Goal: Task Accomplishment & Management: Use online tool/utility

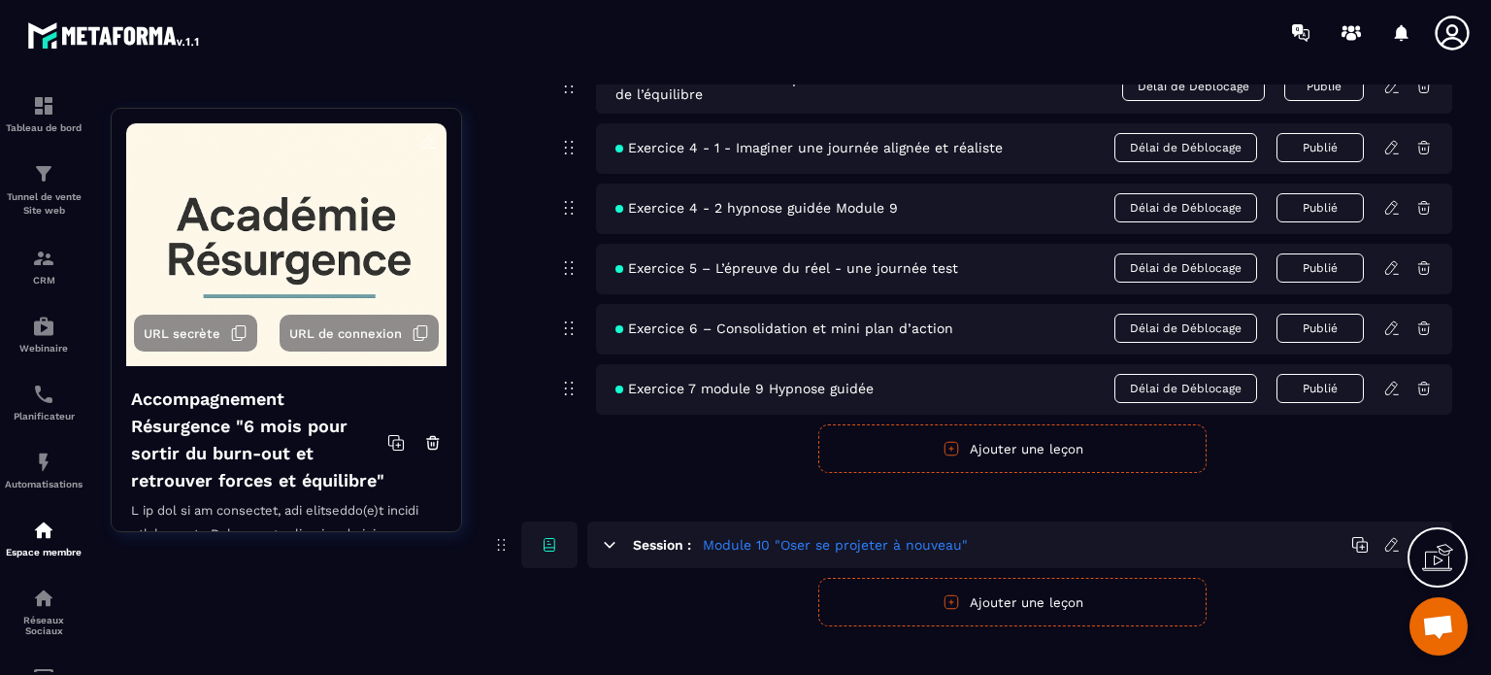
scroll to position [2096, 0]
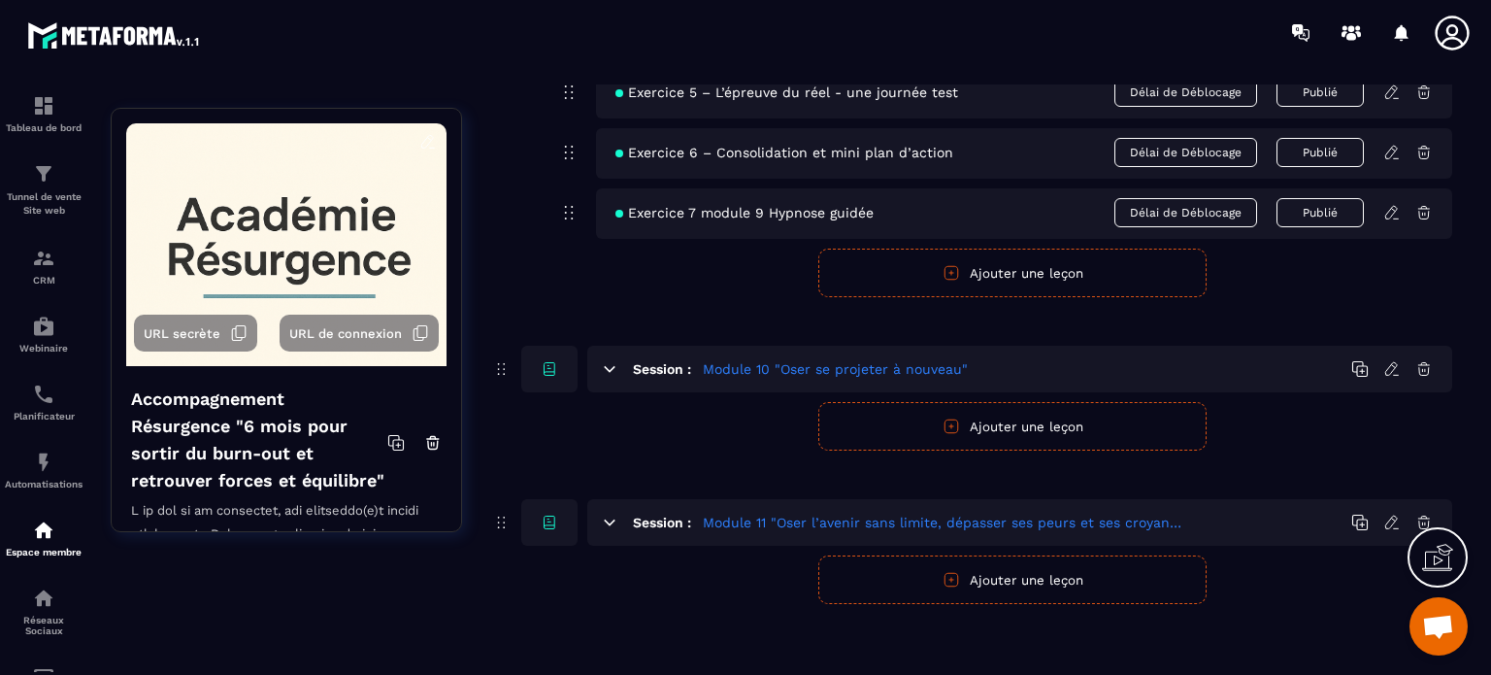
click at [1009, 576] on button "Ajouter une leçon" at bounding box center [1012, 579] width 388 height 49
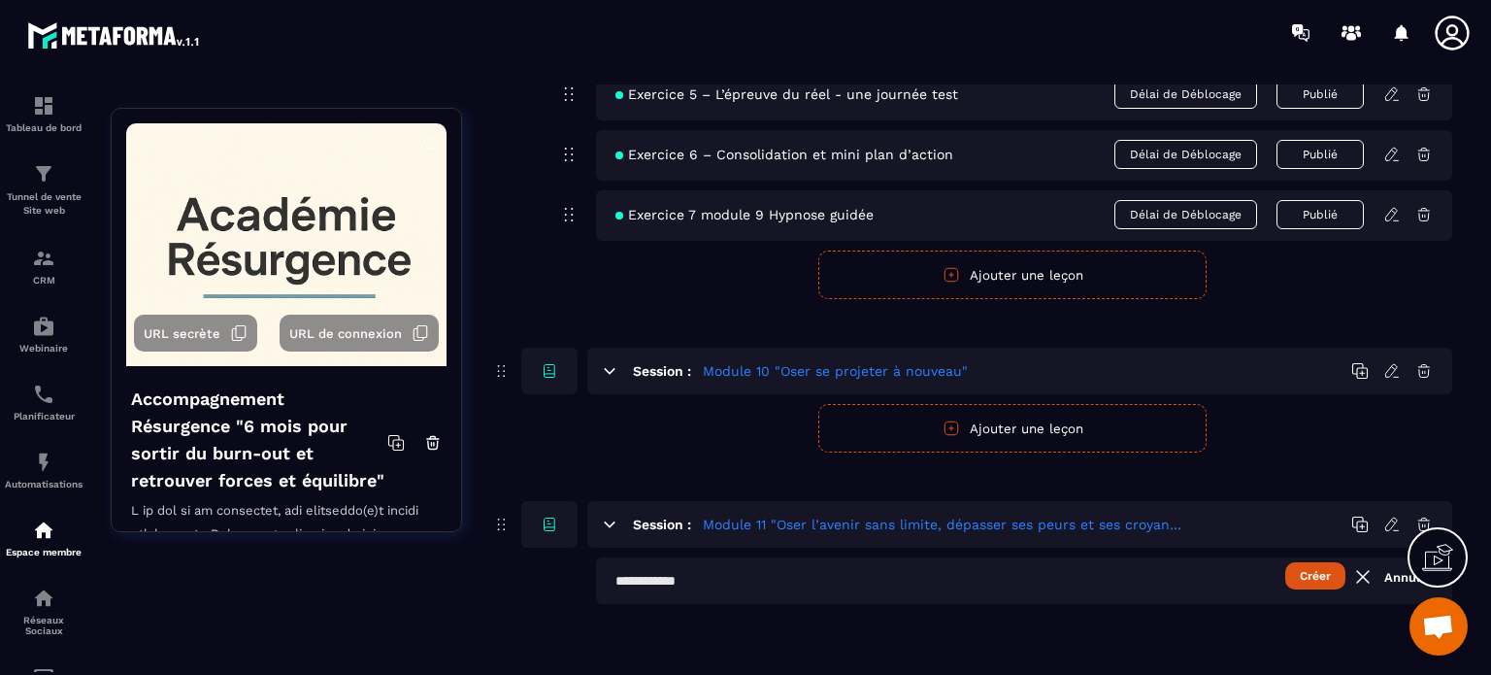
click at [1302, 570] on button "Créer" at bounding box center [1315, 575] width 60 height 27
click at [675, 576] on input "text" at bounding box center [1024, 580] width 856 height 47
type input "**********"
click at [1311, 569] on button "Créer" at bounding box center [1315, 575] width 60 height 27
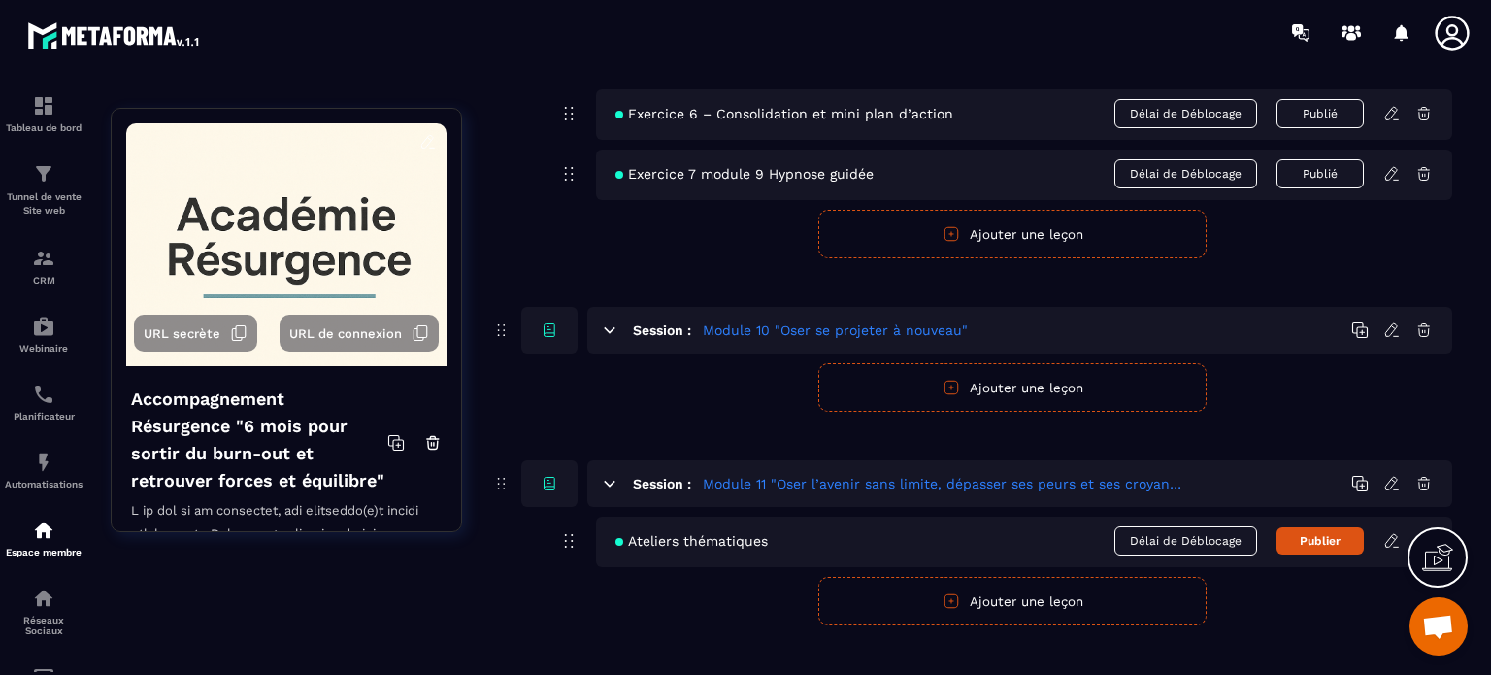
scroll to position [2156, 0]
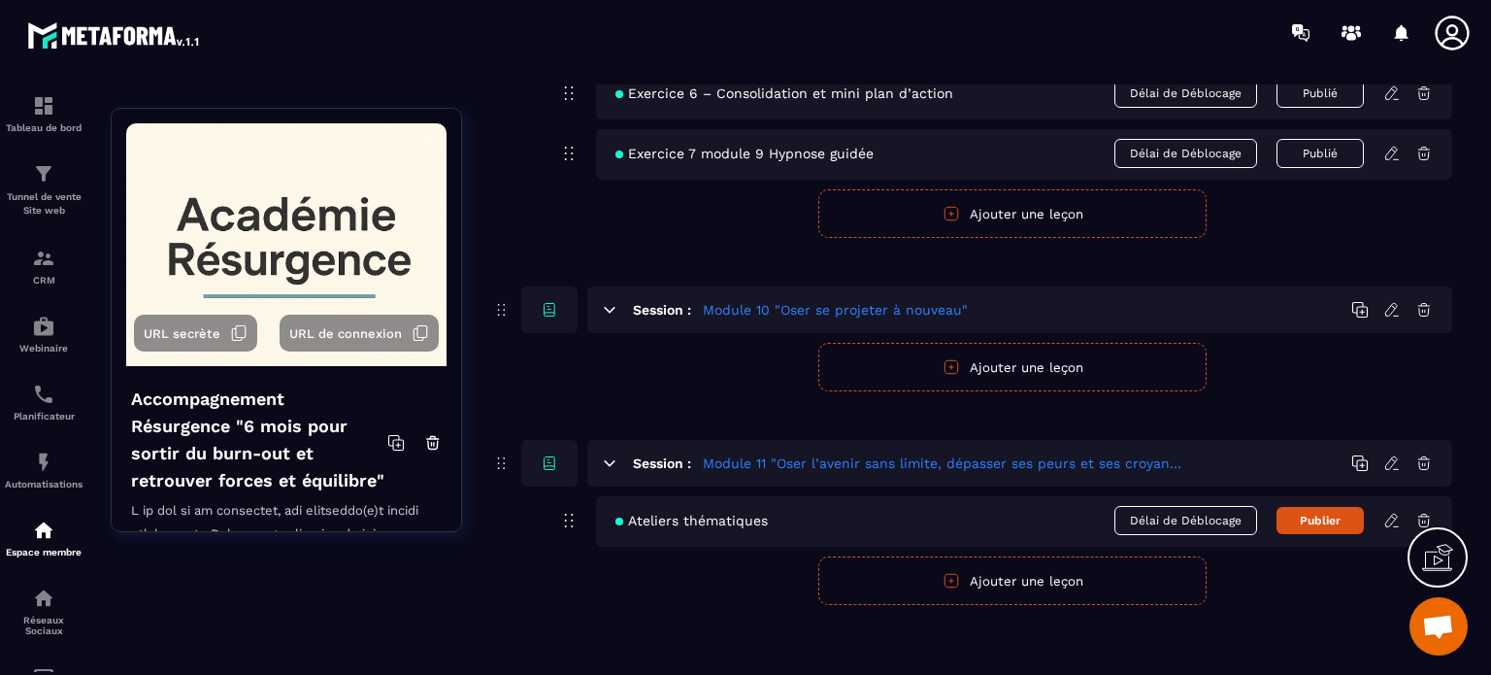
click at [1424, 511] on icon at bounding box center [1423, 519] width 17 height 17
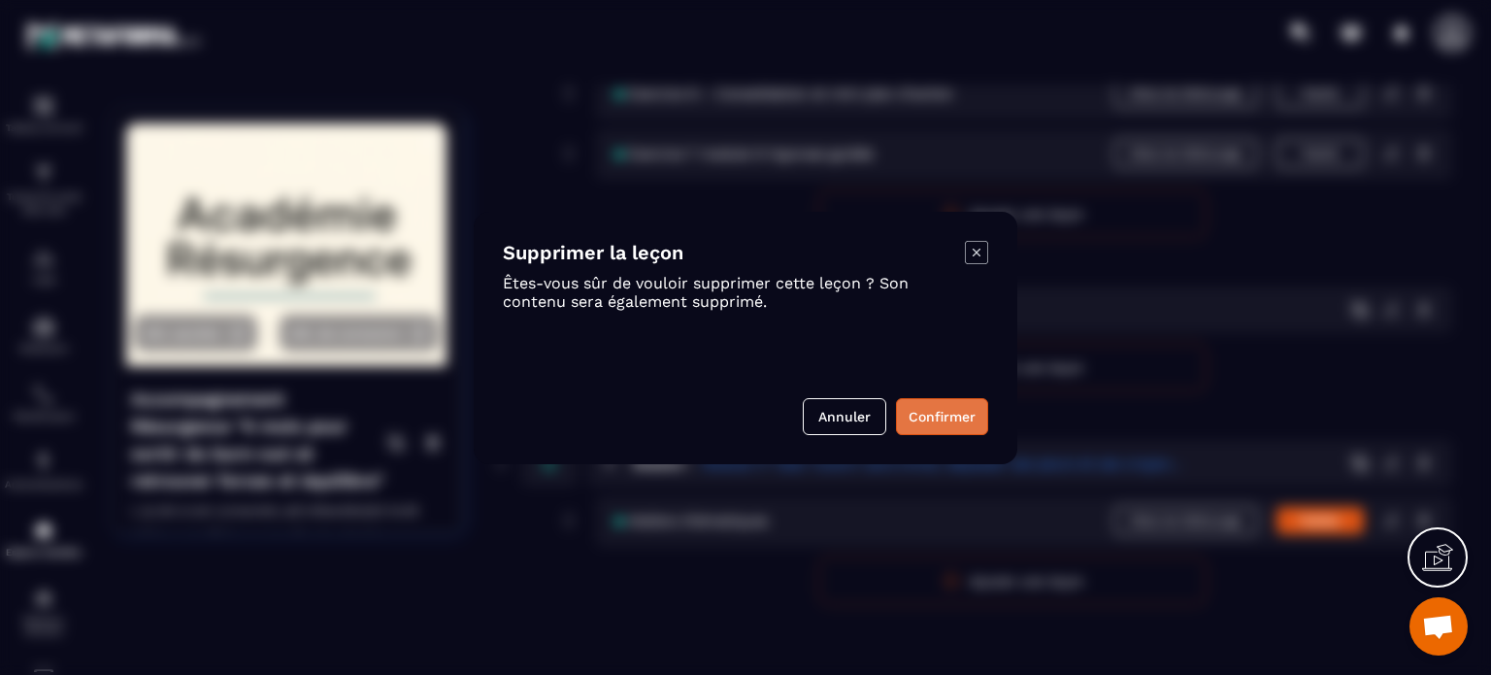
click at [937, 410] on button "Confirmer" at bounding box center [942, 416] width 92 height 37
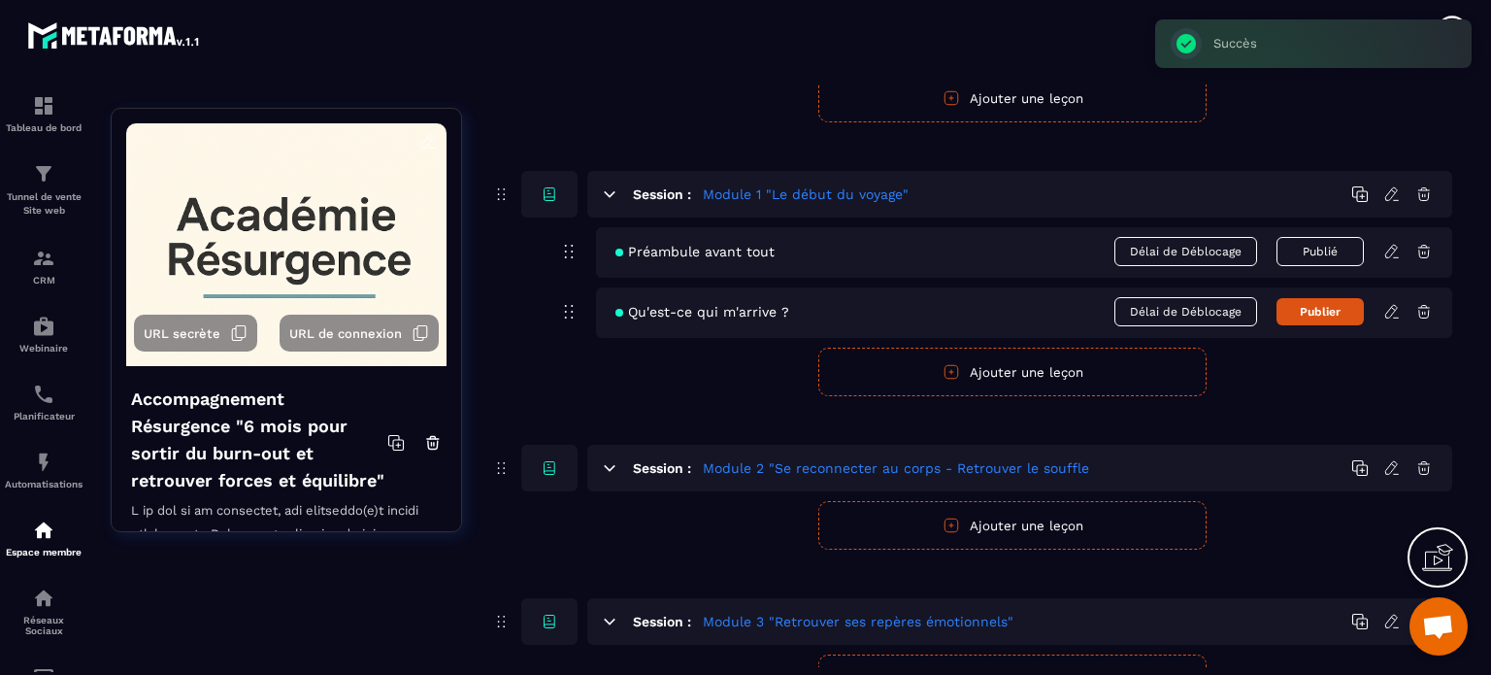
scroll to position [0, 0]
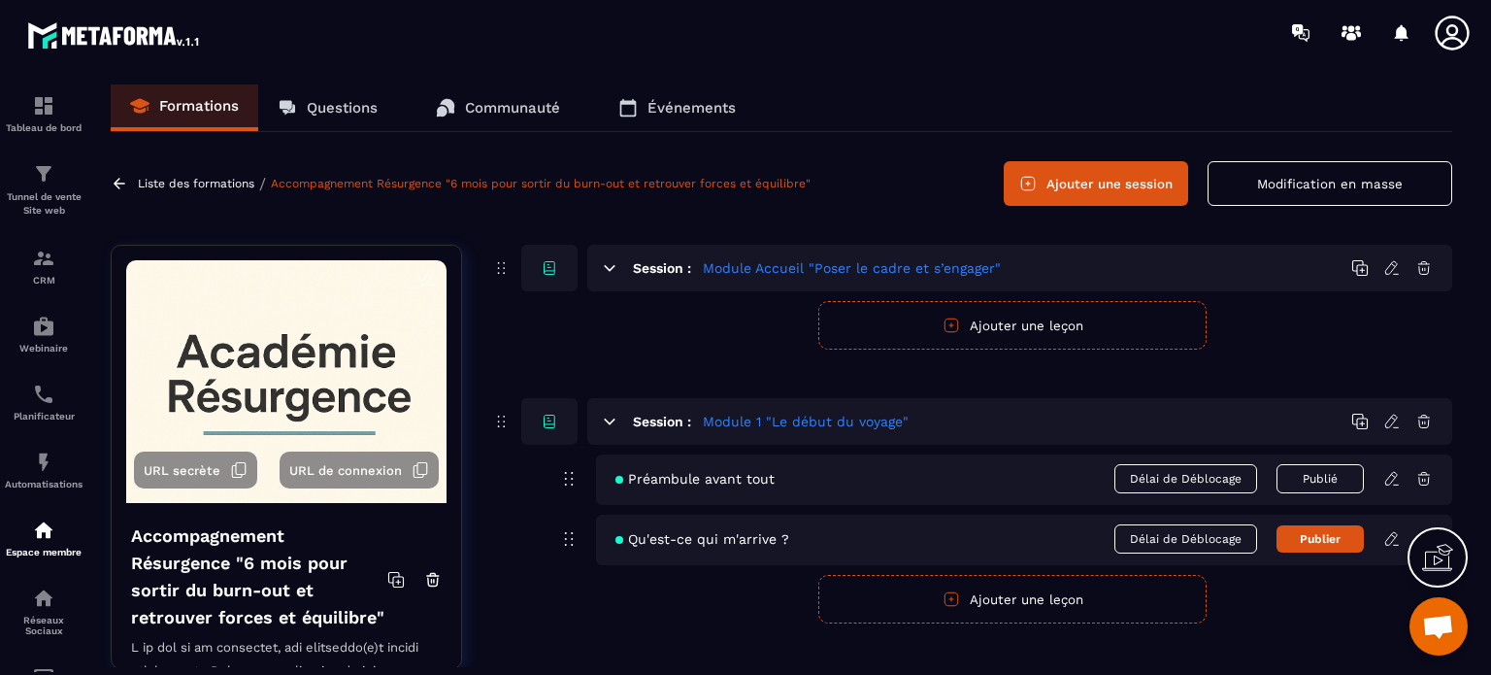
click at [1078, 178] on button "Ajouter une session" at bounding box center [1096, 183] width 184 height 45
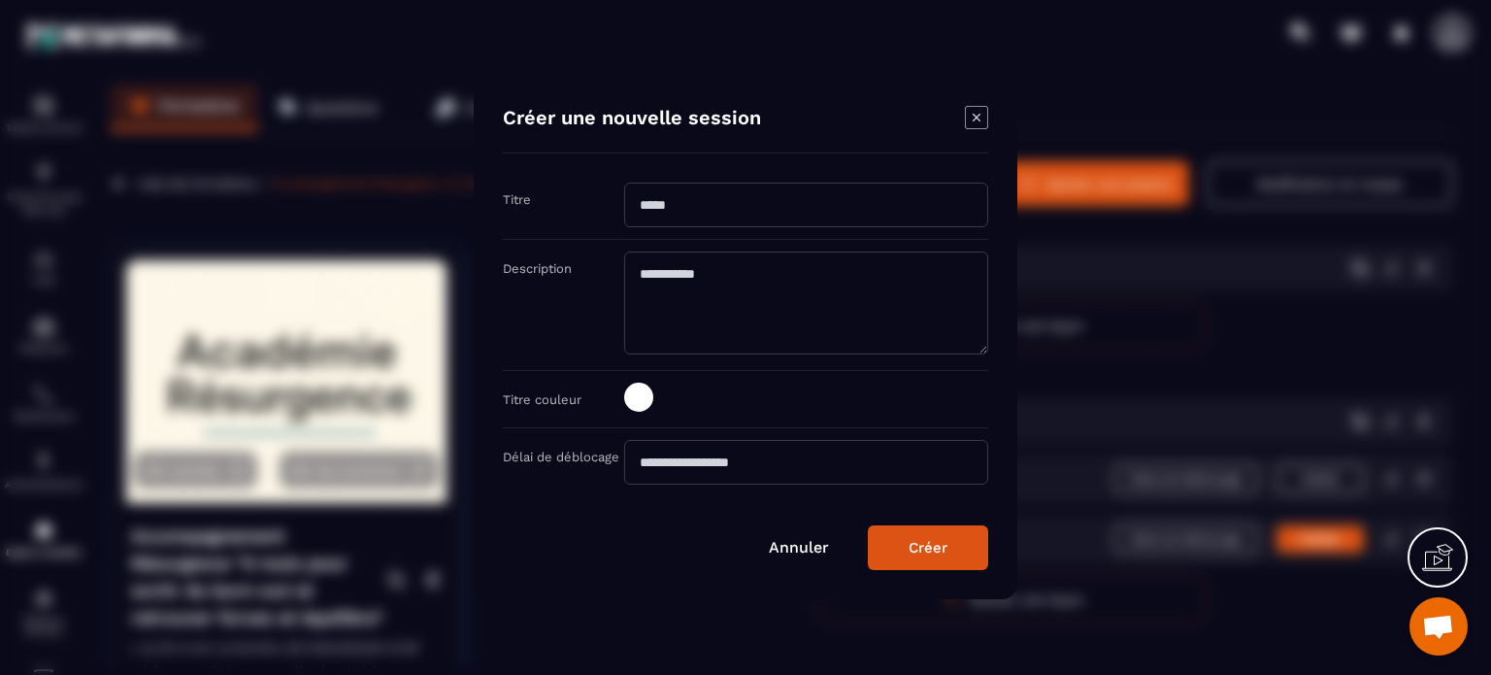
click at [688, 203] on input "Modal window" at bounding box center [806, 204] width 364 height 45
type input "**********"
click at [696, 267] on textarea "Modal window" at bounding box center [806, 302] width 364 height 103
paste textarea "**********"
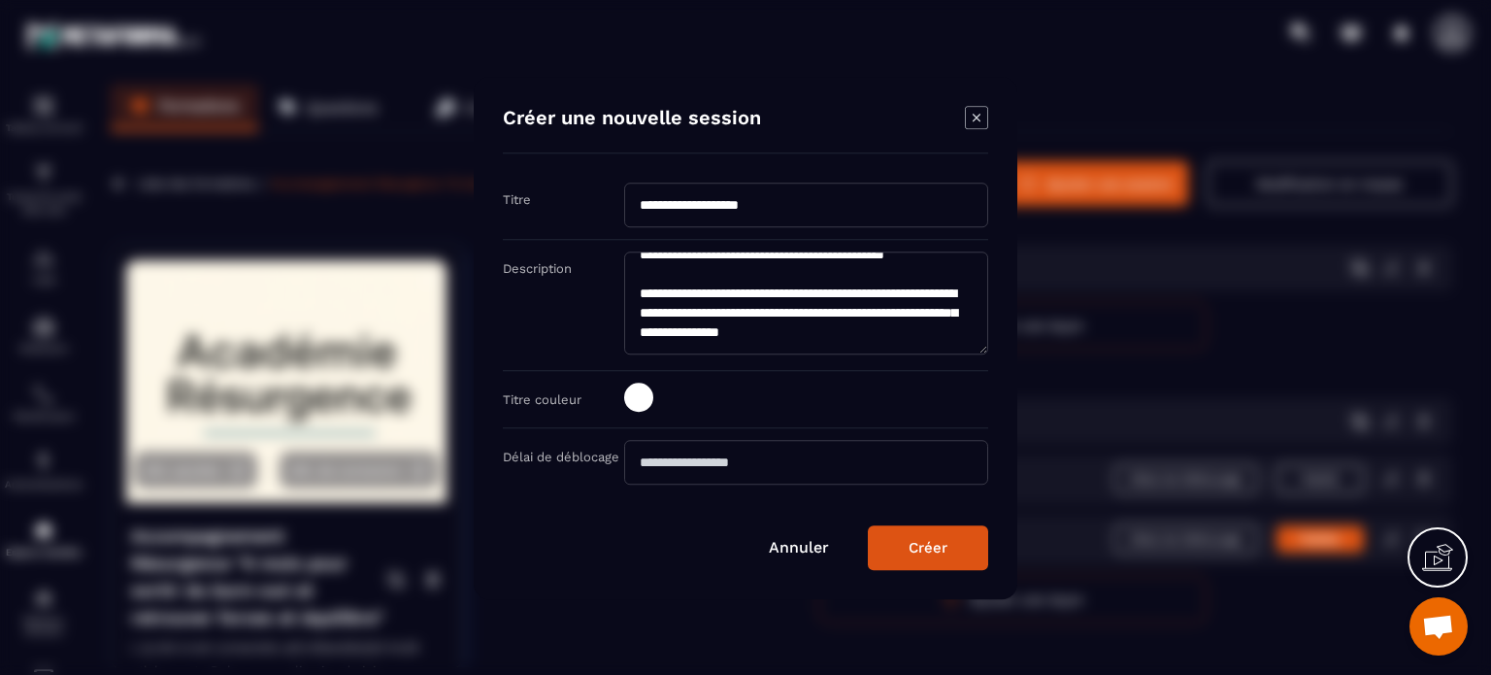
scroll to position [291, 0]
type textarea "**********"
click at [642, 394] on span "Modal window" at bounding box center [638, 395] width 29 height 29
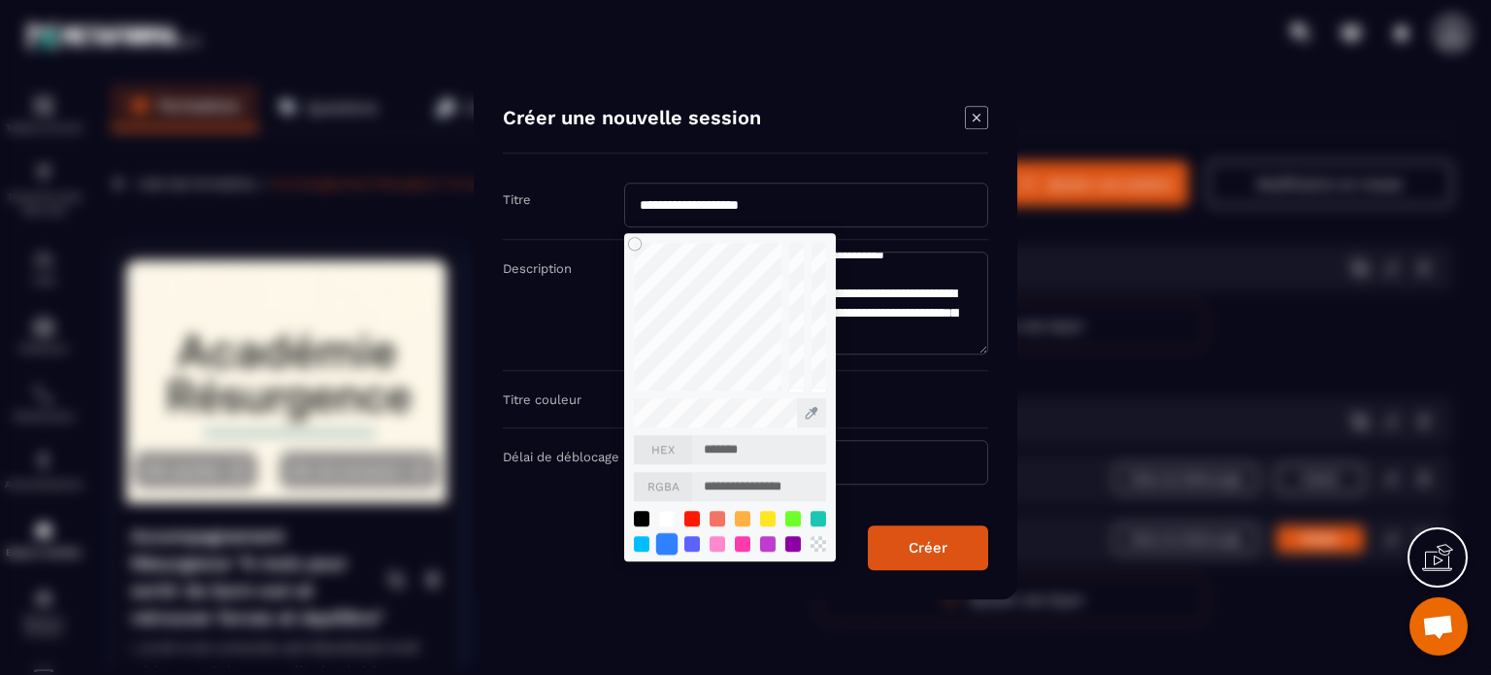
click at [668, 540] on div "Modal window" at bounding box center [666, 542] width 21 height 21
type input "*******"
type input "**********"
click at [898, 383] on div "**********" at bounding box center [806, 397] width 364 height 33
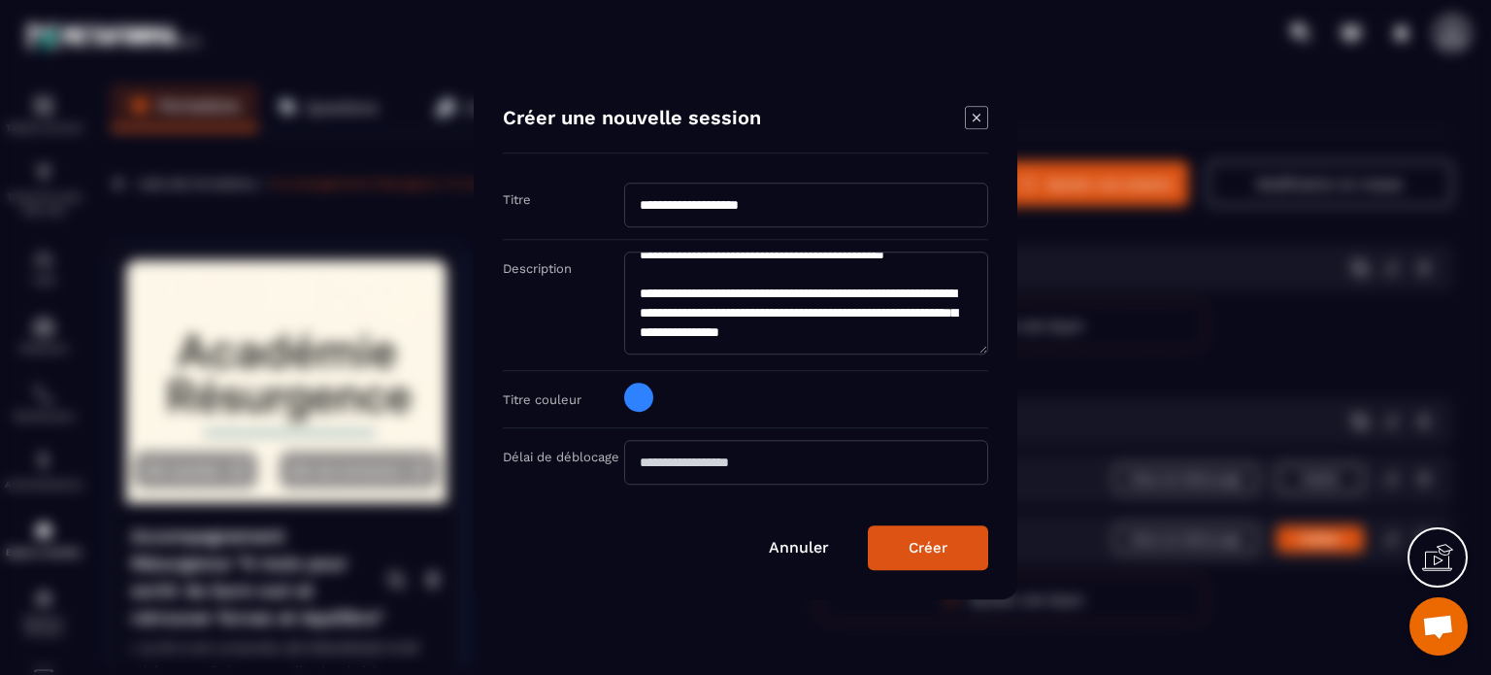
click at [920, 548] on div "Créer" at bounding box center [927, 546] width 39 height 17
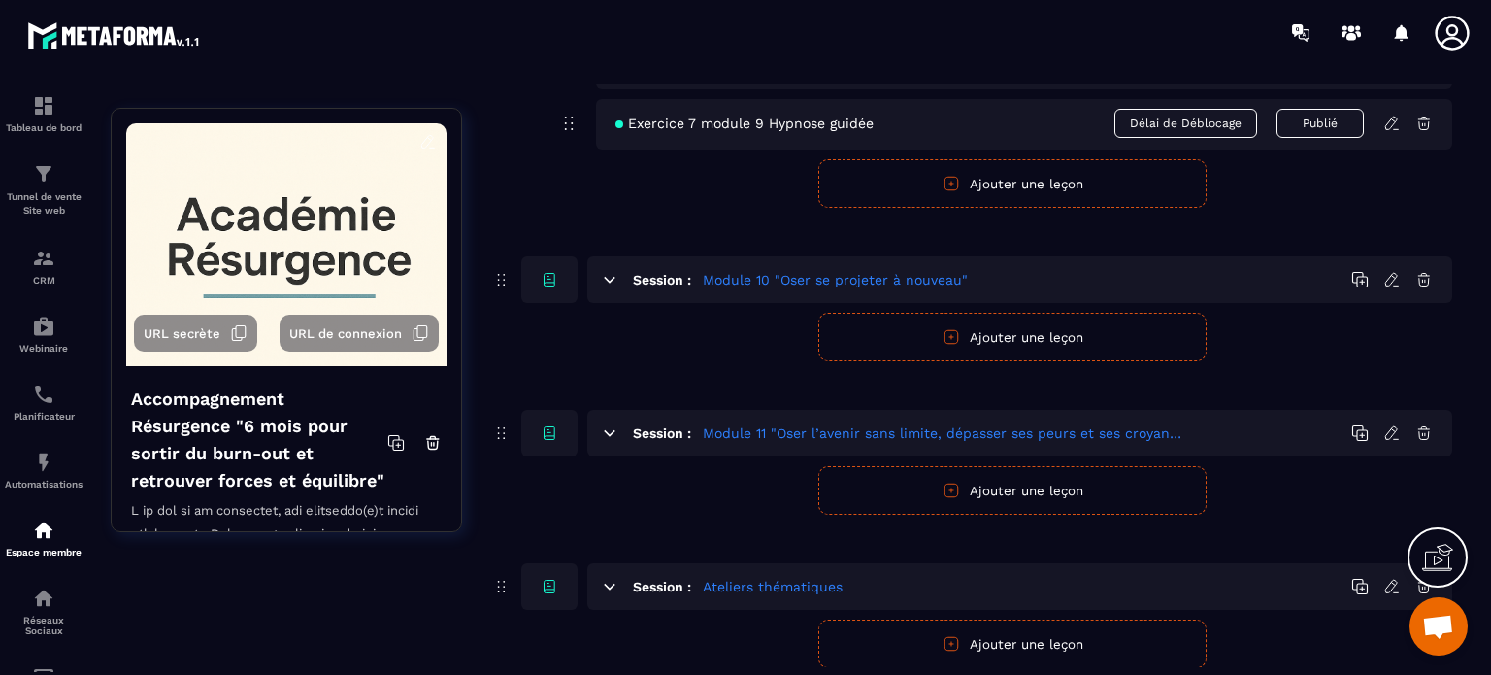
scroll to position [2249, 0]
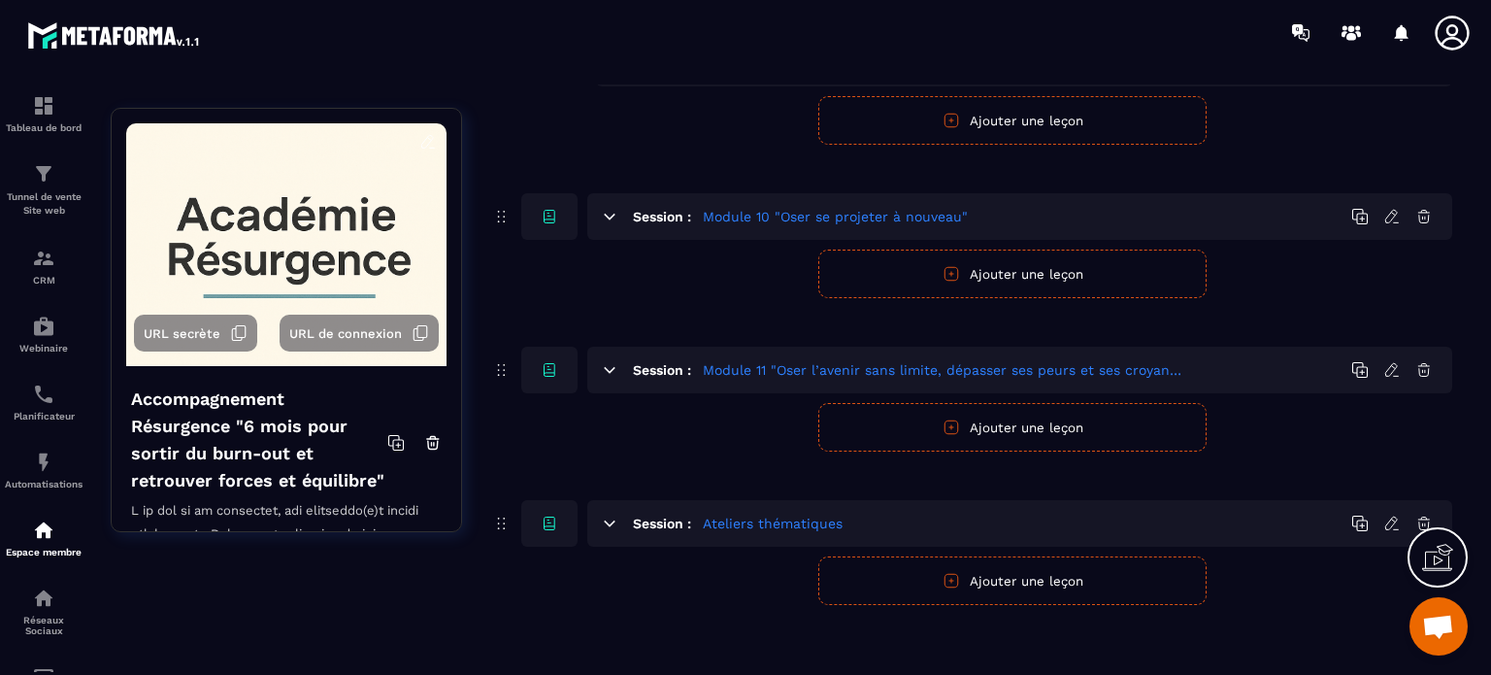
click at [990, 577] on button "Ajouter une leçon" at bounding box center [1012, 580] width 388 height 49
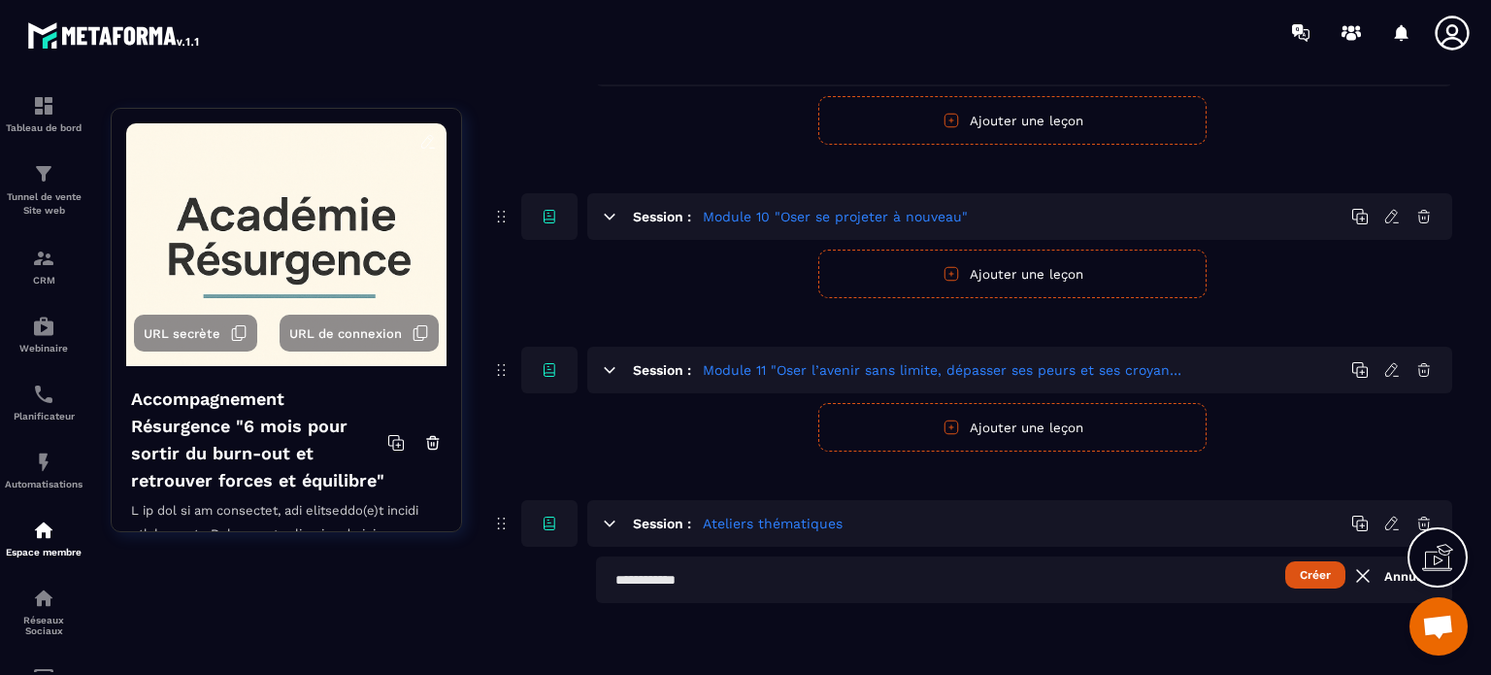
scroll to position [2248, 0]
paste input "**********"
type input "**********"
click at [1313, 572] on button "Créer" at bounding box center [1315, 575] width 60 height 27
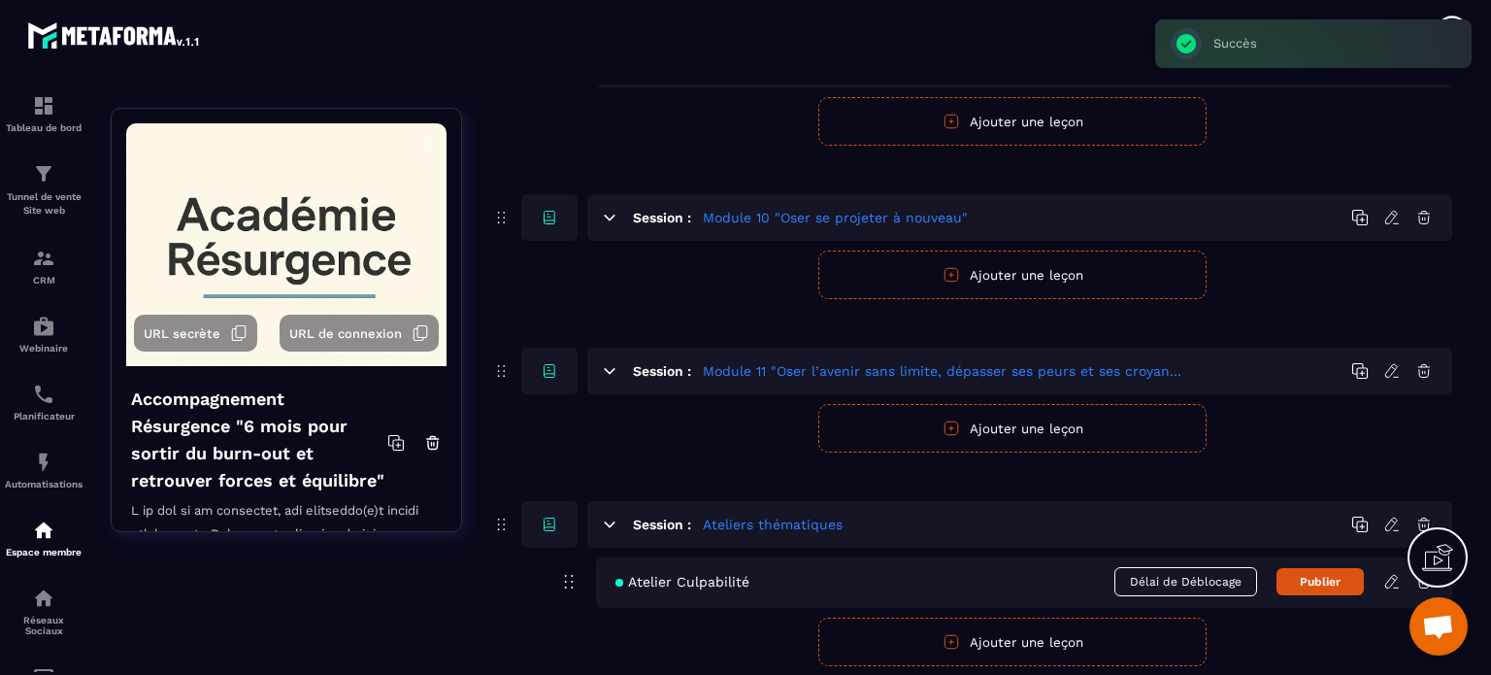
scroll to position [2309, 0]
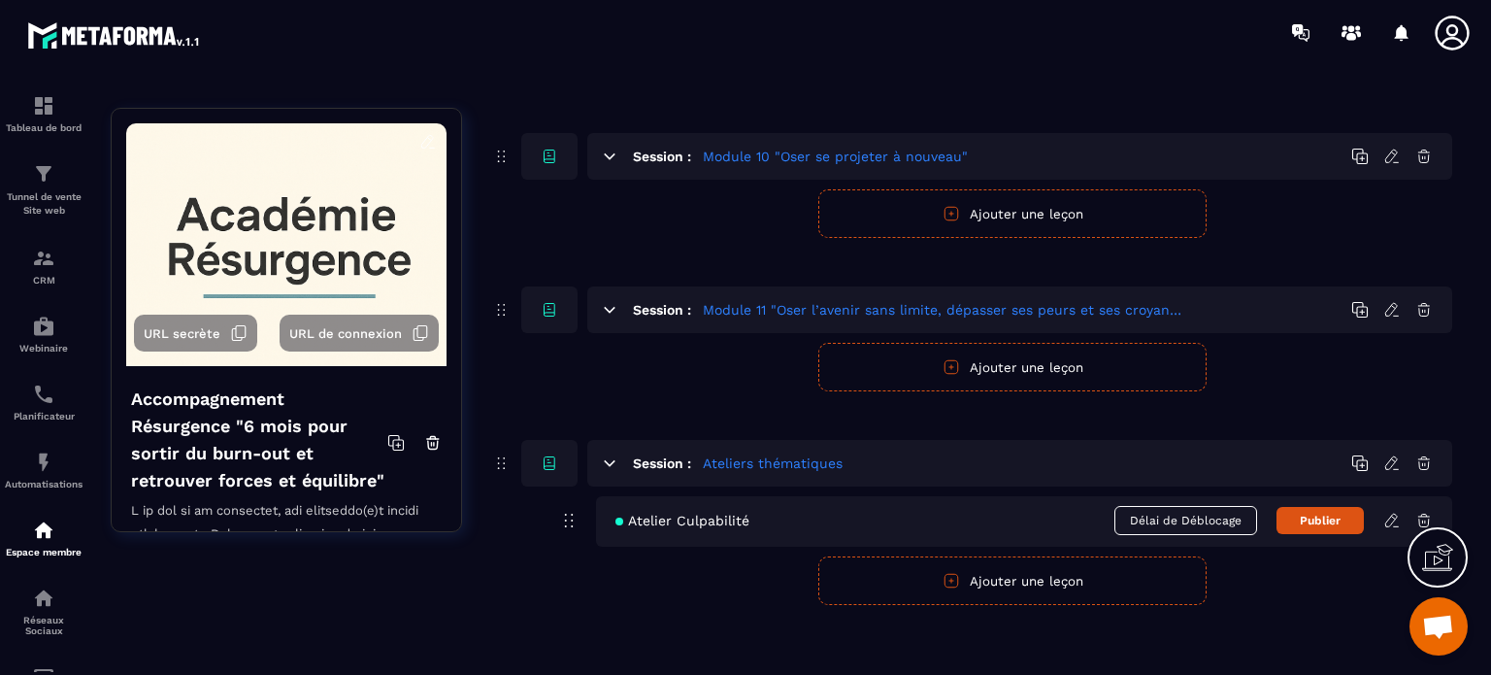
click at [1392, 513] on icon at bounding box center [1391, 519] width 12 height 13
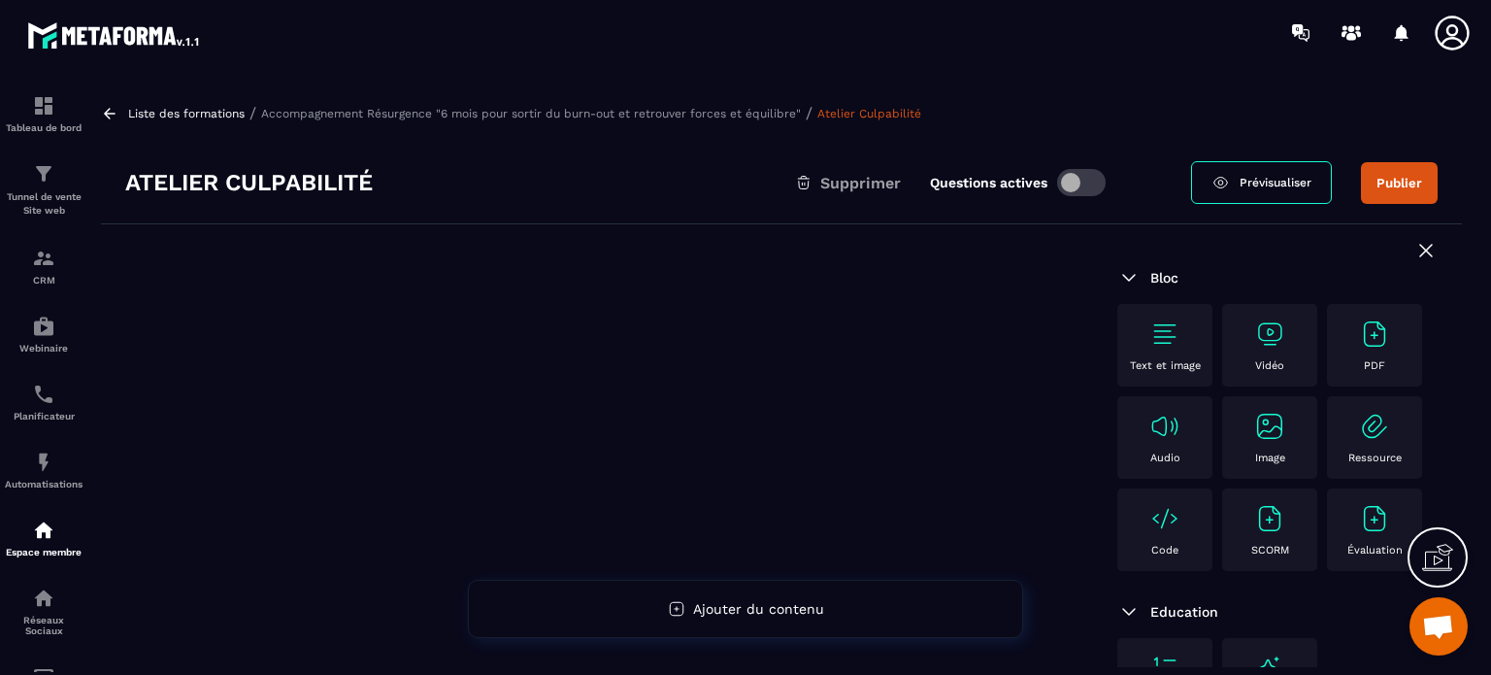
click at [1161, 338] on img at bounding box center [1164, 333] width 31 height 31
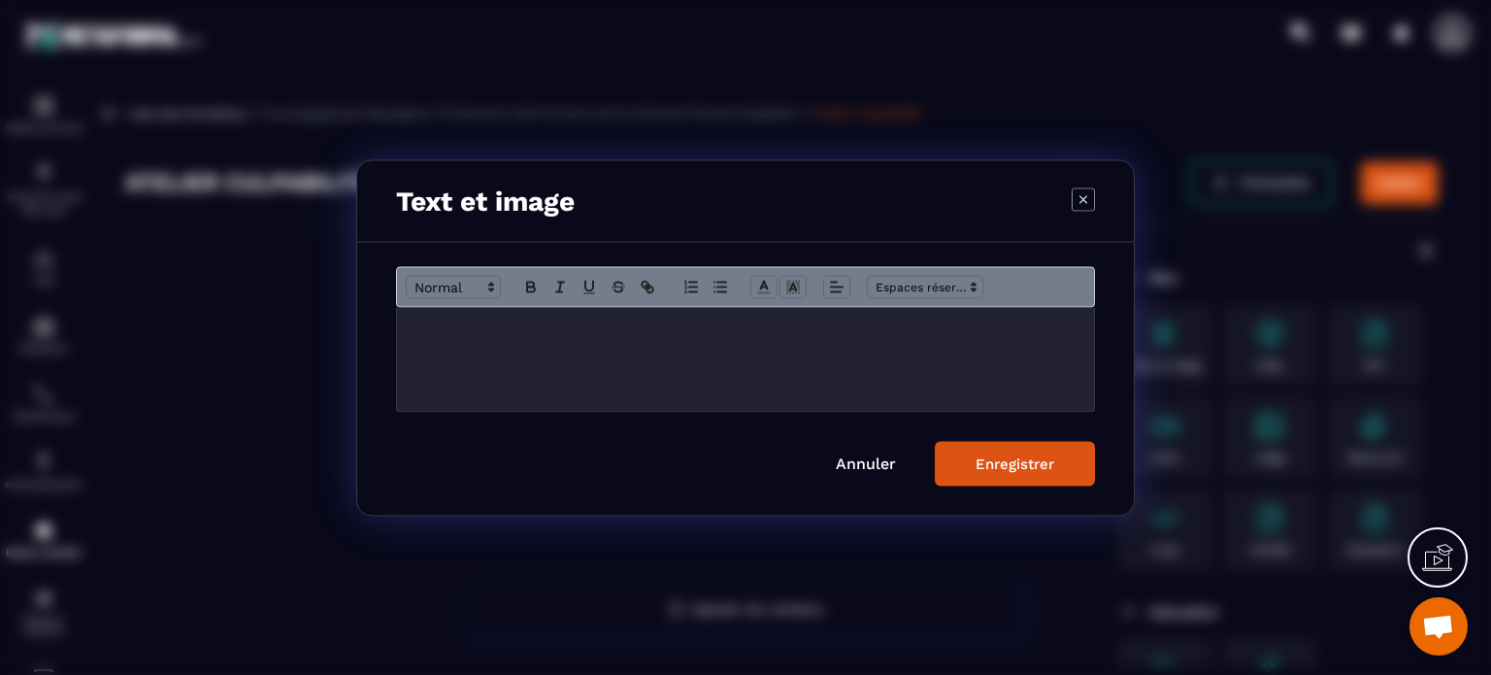
click at [450, 328] on p "Modal window" at bounding box center [745, 326] width 668 height 17
paste div "Modal window"
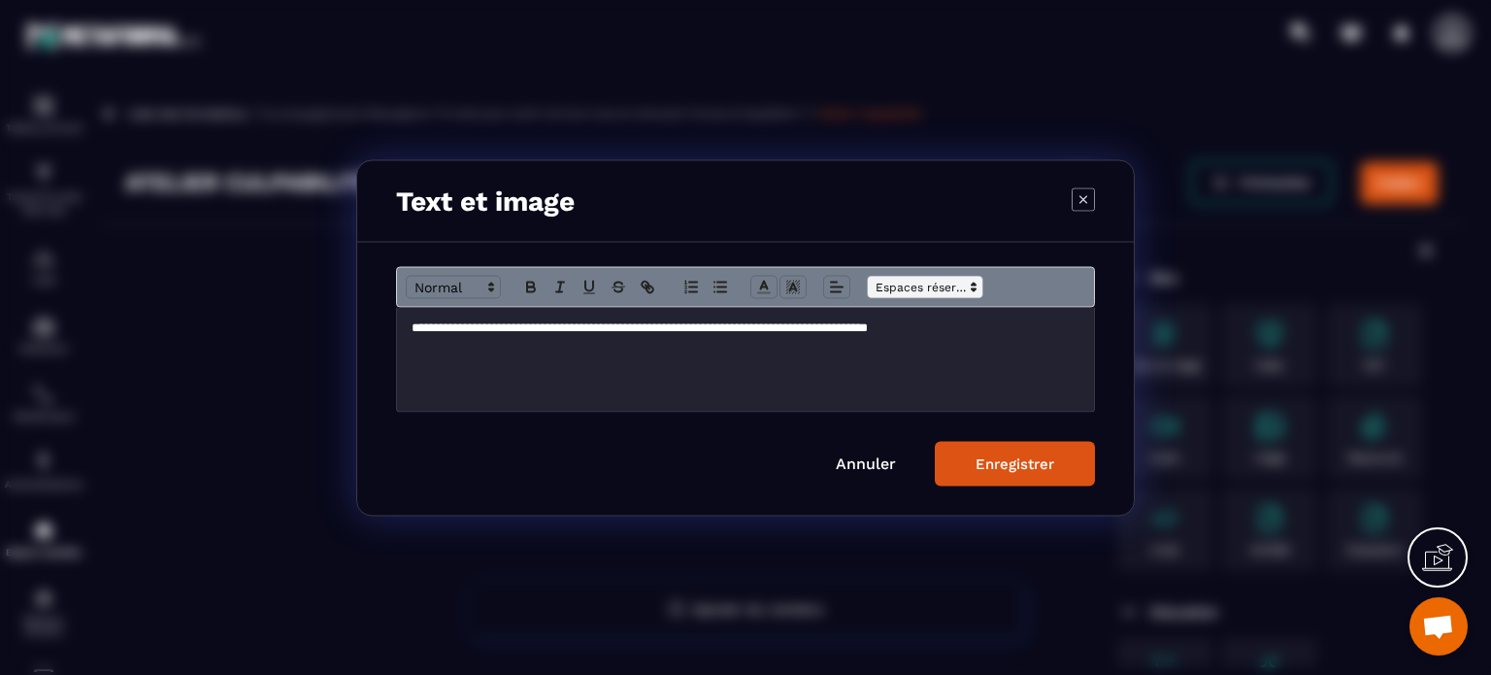
click at [972, 290] on polygon "Modal window" at bounding box center [973, 289] width 4 height 2
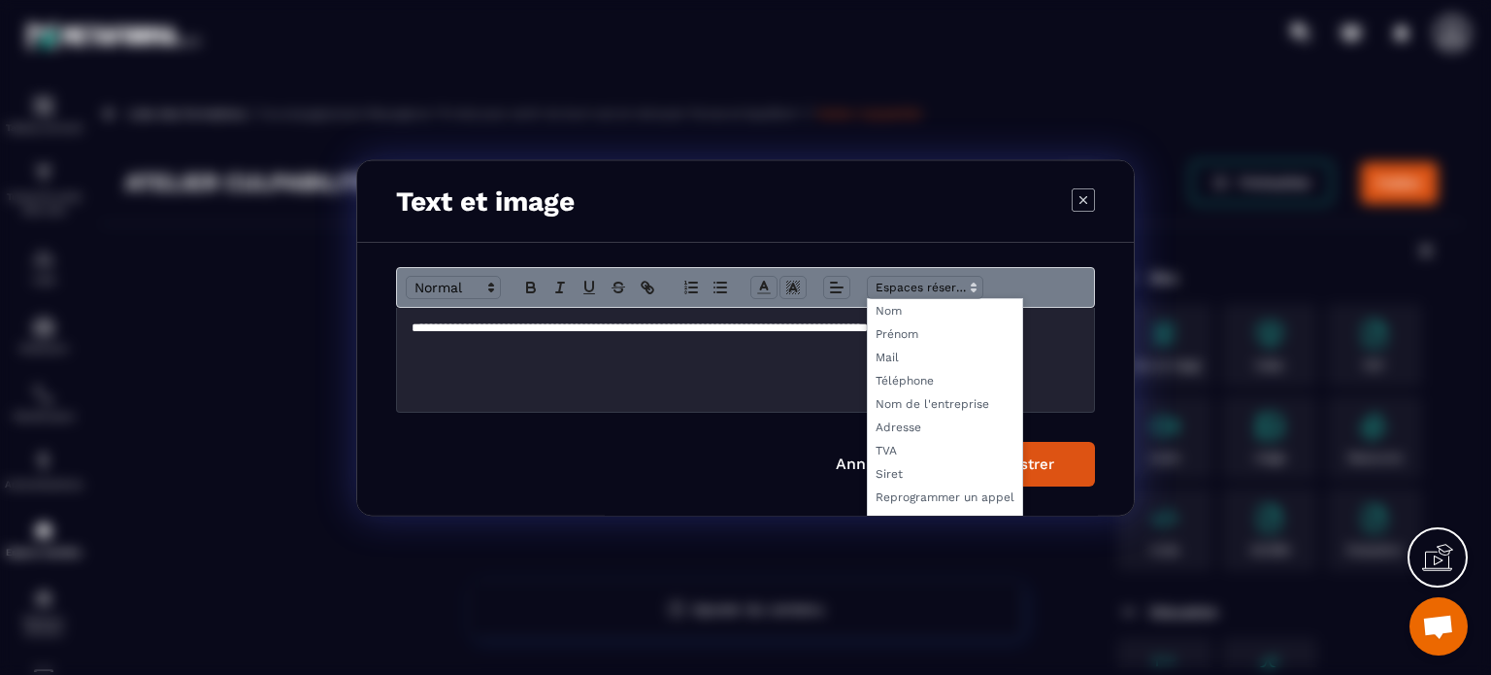
click at [752, 366] on div "**********" at bounding box center [745, 359] width 697 height 104
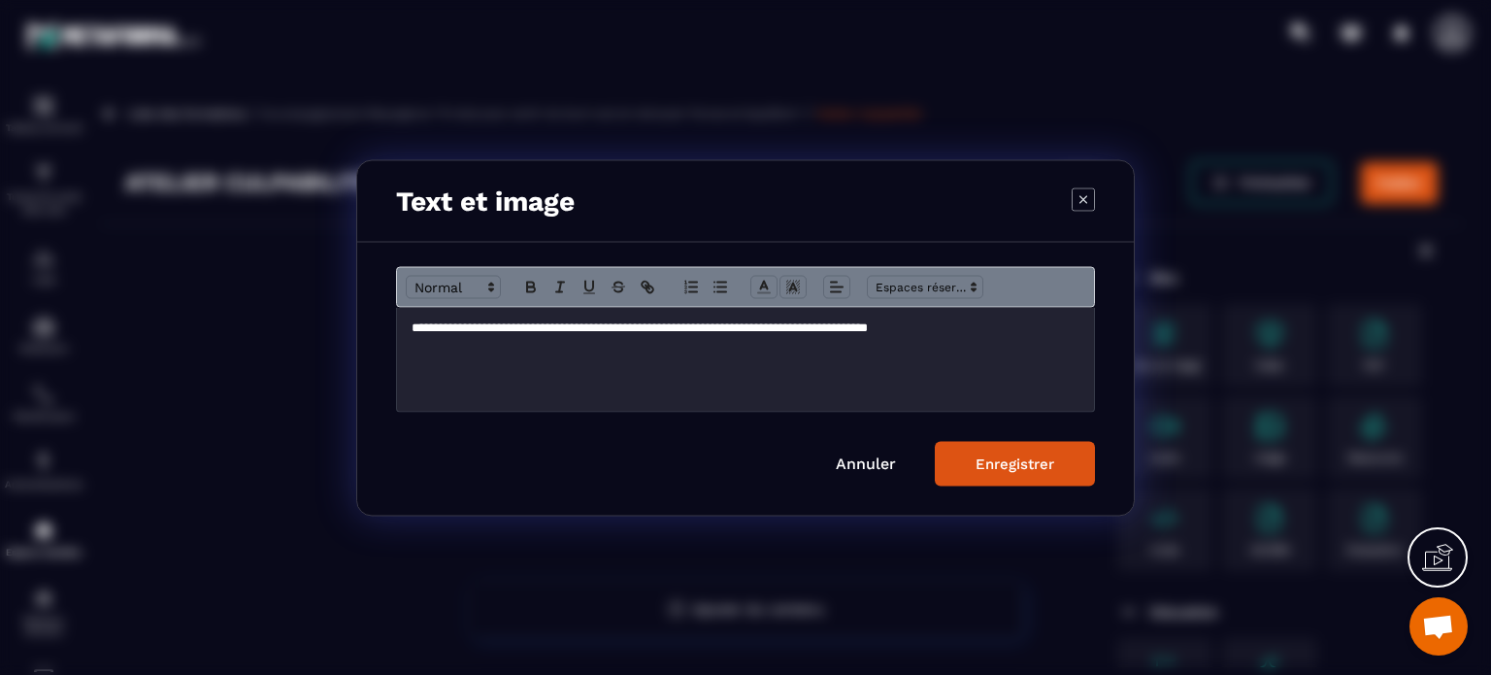
click at [980, 470] on button "Enregistrer" at bounding box center [1015, 463] width 160 height 45
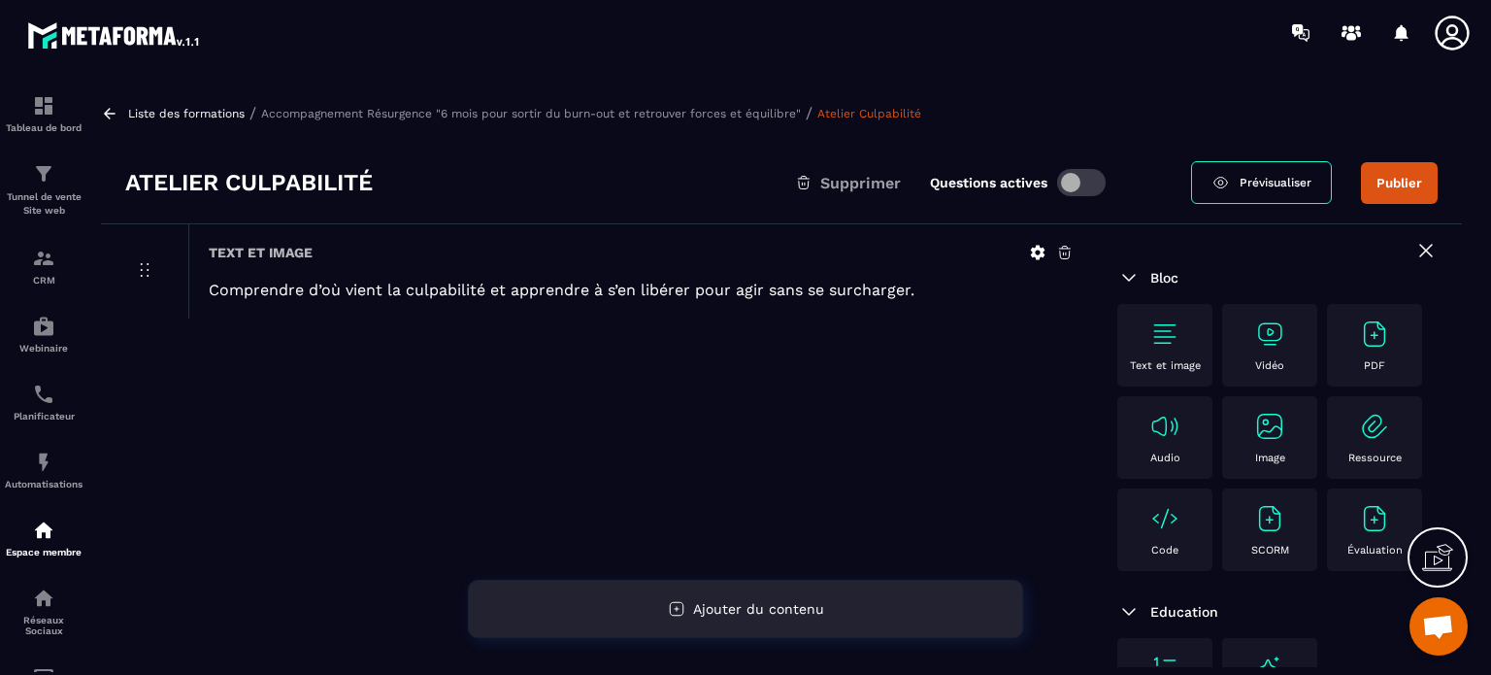
click at [772, 604] on span "Ajouter du contenu" at bounding box center [758, 609] width 131 height 16
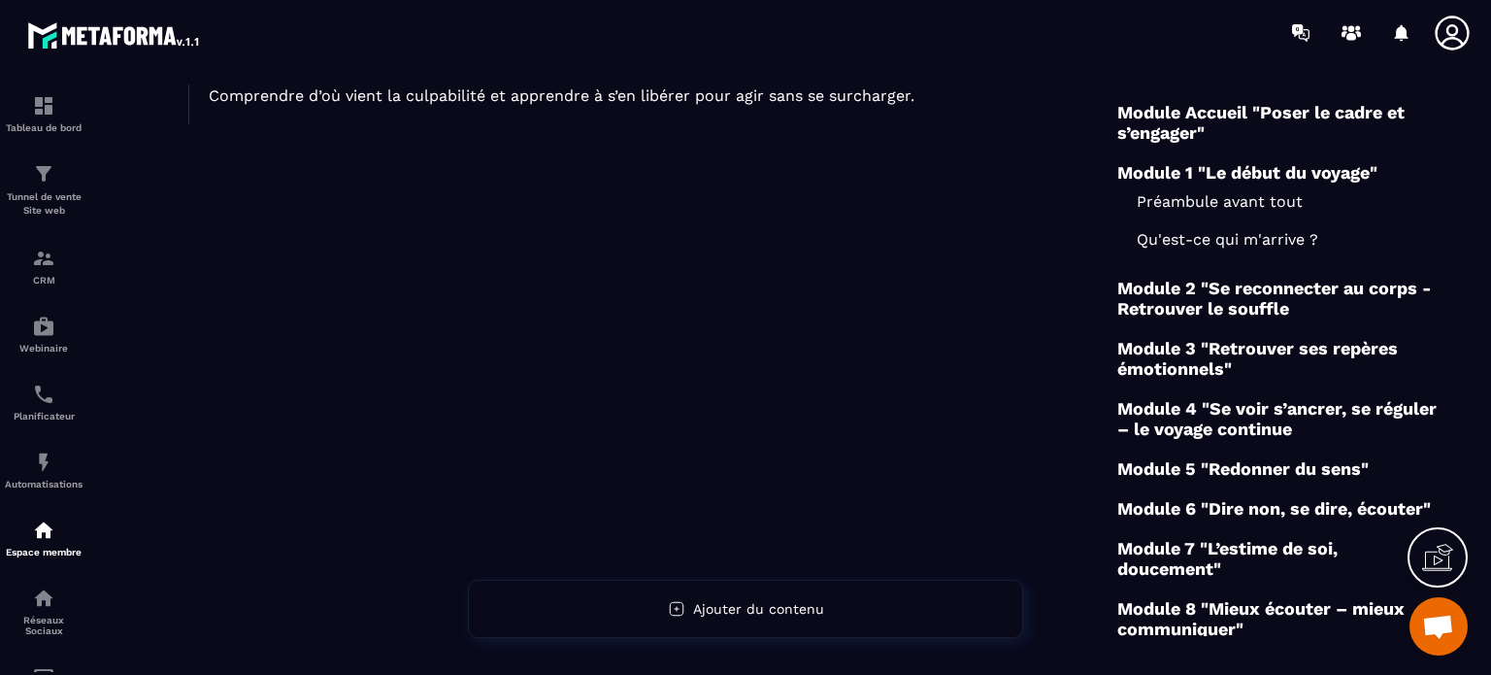
click at [453, 197] on div "Text et image Comprendre d’où vient la culpabilité et apprendre à s’en libérer …" at bounding box center [597, 387] width 992 height 714
click at [539, 102] on p "Comprendre d’où vient la culpabilité et apprendre à s’en libérer pour agir sans…" at bounding box center [641, 95] width 865 height 18
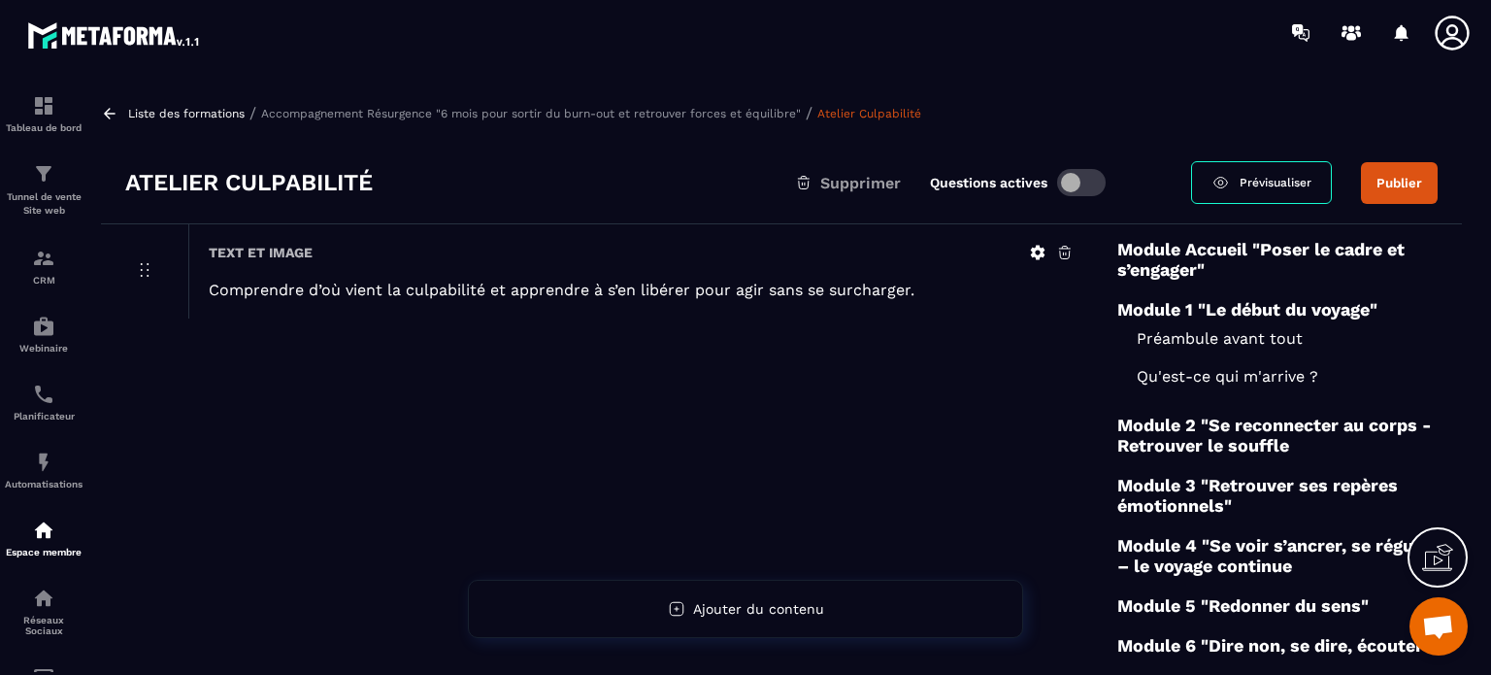
click at [885, 291] on p "Comprendre d’où vient la culpabilité et apprendre à s’en libérer pour agir sans…" at bounding box center [641, 289] width 865 height 18
click at [1037, 254] on icon at bounding box center [1037, 252] width 17 height 17
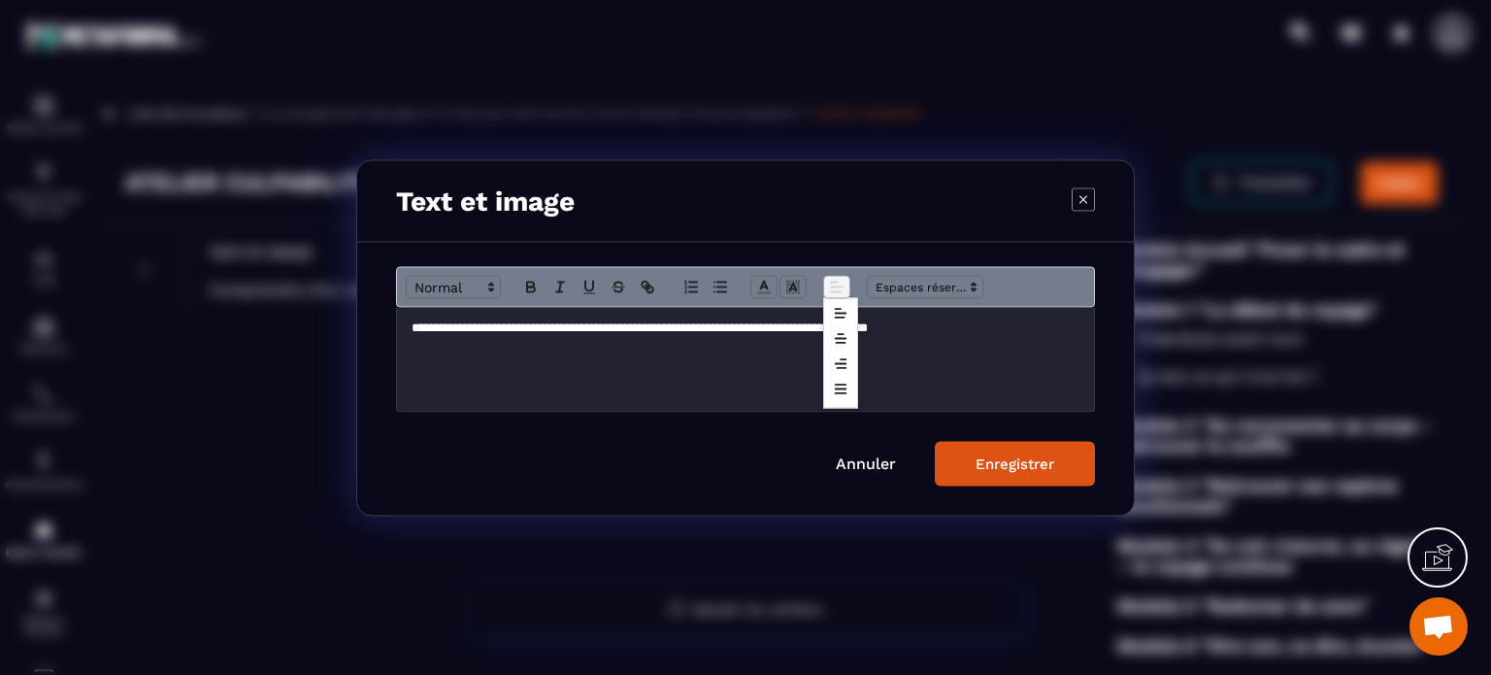
click at [835, 281] on line "Modal window" at bounding box center [834, 281] width 6 height 0
click at [571, 395] on div "**********" at bounding box center [745, 359] width 697 height 104
click at [1074, 200] on icon "Modal window" at bounding box center [1082, 198] width 23 height 23
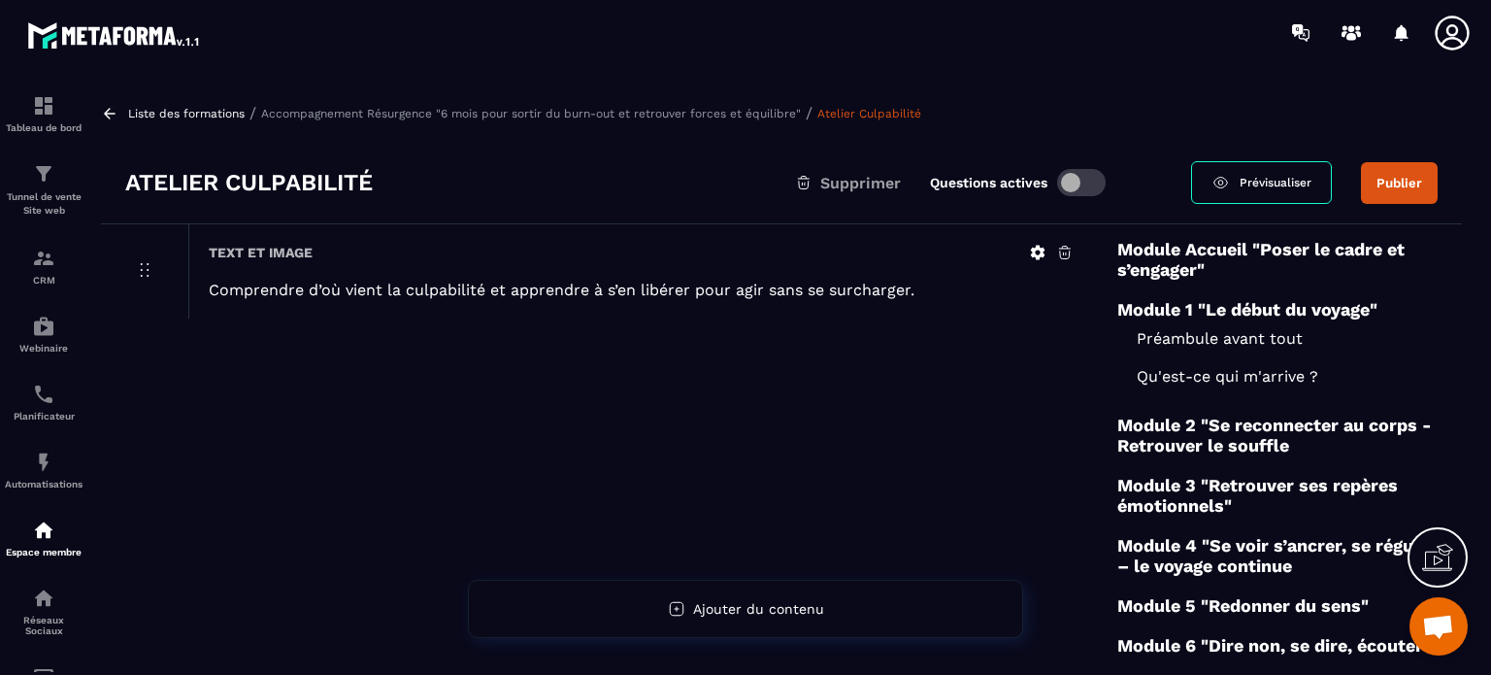
click at [624, 283] on p "Comprendre d’où vient la culpabilité et apprendre à s’en libérer pour agir sans…" at bounding box center [641, 289] width 865 height 18
click at [907, 291] on p "Comprendre d’où vient la culpabilité et apprendre à s’en libérer pour agir sans…" at bounding box center [641, 289] width 865 height 18
click at [906, 290] on p "Comprendre d’où vient la culpabilité et apprendre à s’en libérer pour agir sans…" at bounding box center [641, 289] width 865 height 18
click at [905, 290] on p "Comprendre d’où vient la culpabilité et apprendre à s’en libérer pour agir sans…" at bounding box center [641, 289] width 865 height 18
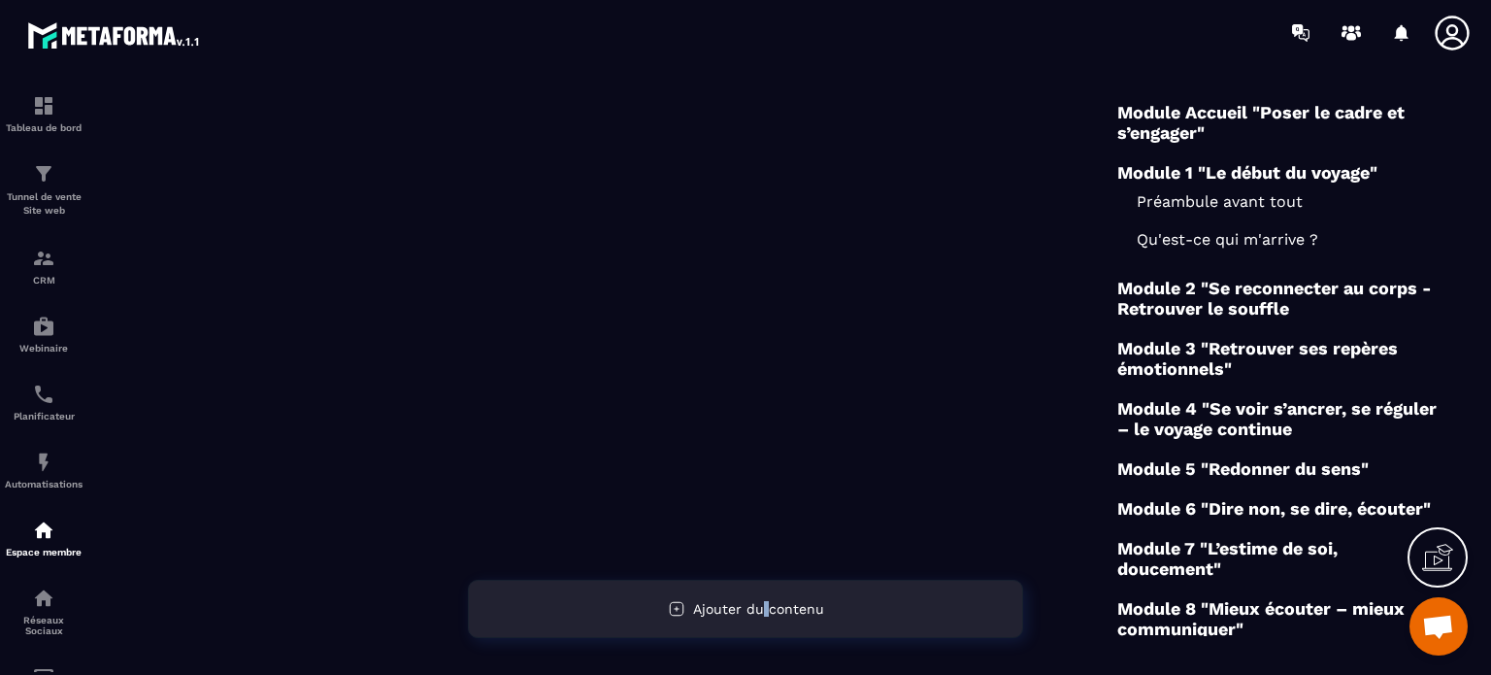
click at [767, 600] on div "Ajouter du contenu" at bounding box center [745, 608] width 555 height 58
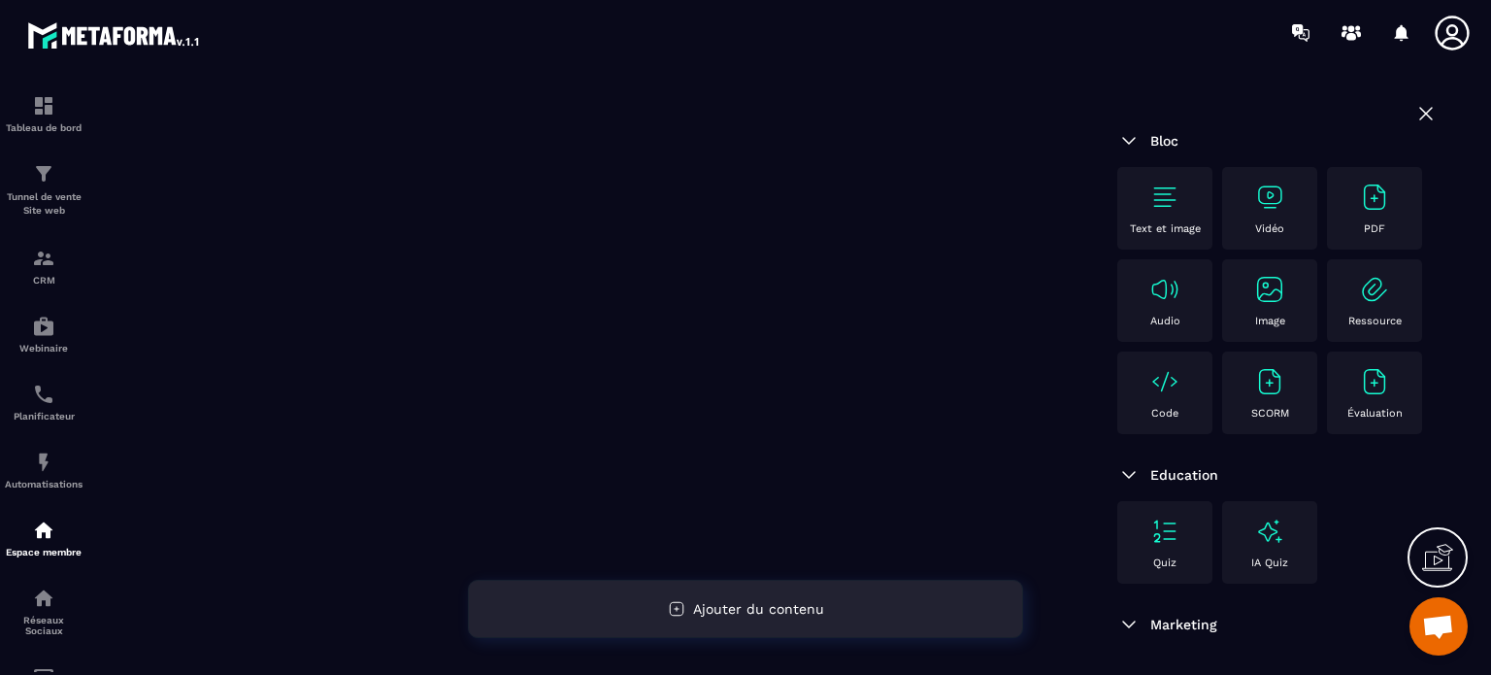
click at [709, 605] on span "Ajouter du contenu" at bounding box center [758, 609] width 131 height 16
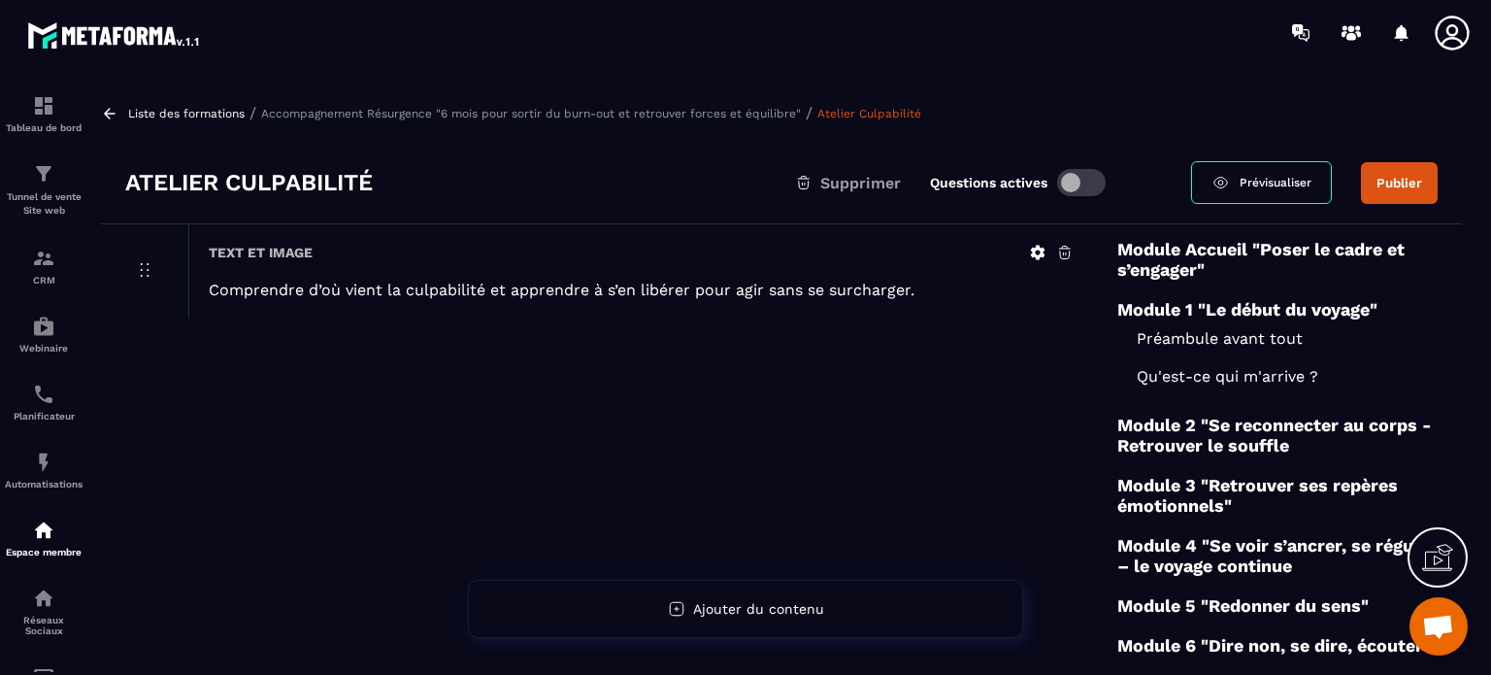
click at [1038, 246] on icon at bounding box center [1038, 253] width 15 height 15
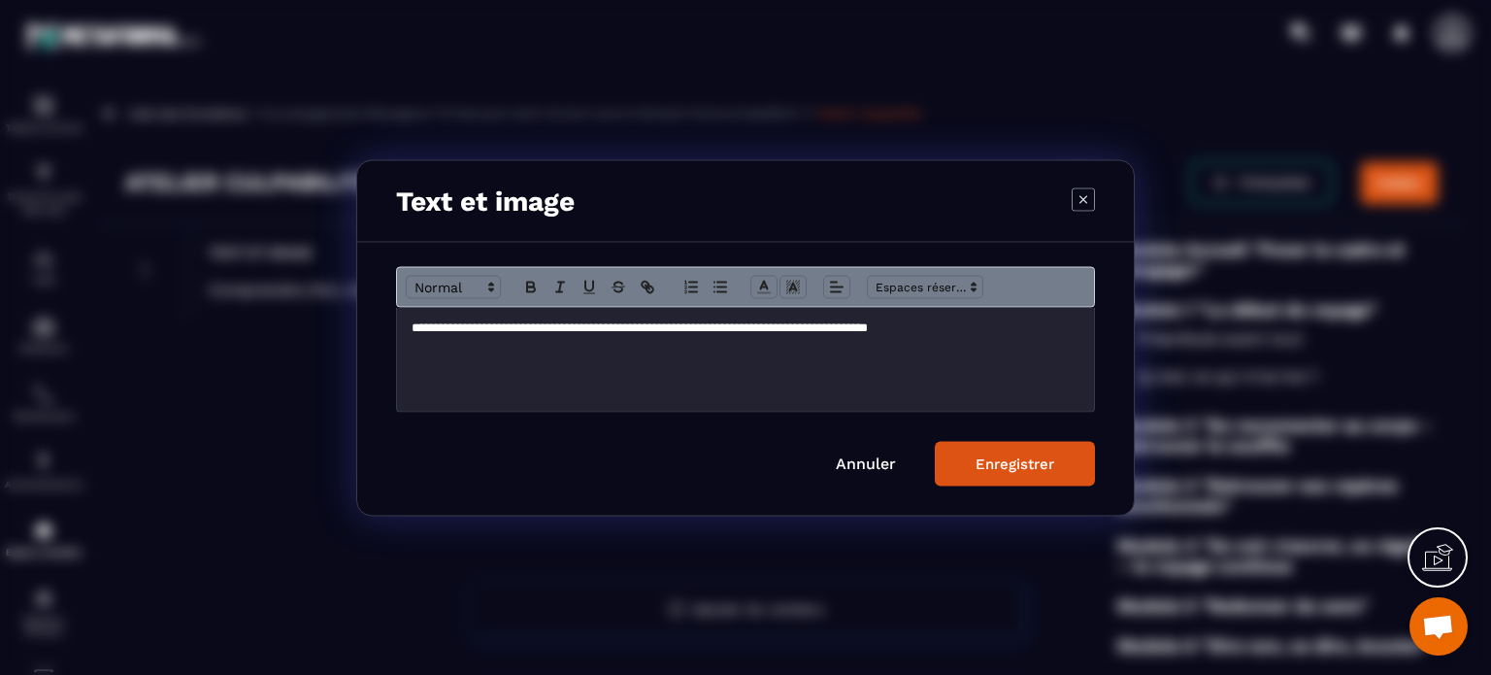
click at [1085, 198] on icon "Modal window" at bounding box center [1082, 198] width 23 height 23
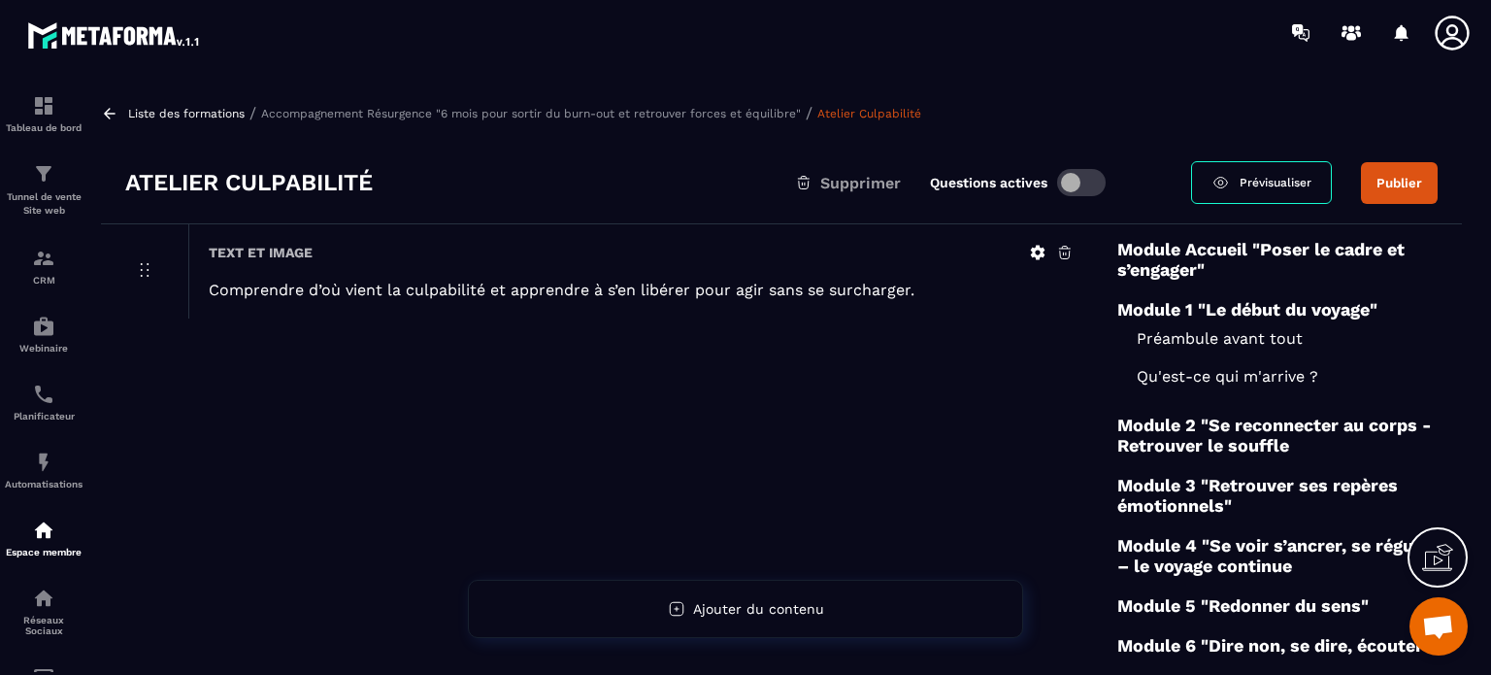
click at [1065, 249] on icon at bounding box center [1064, 252] width 17 height 17
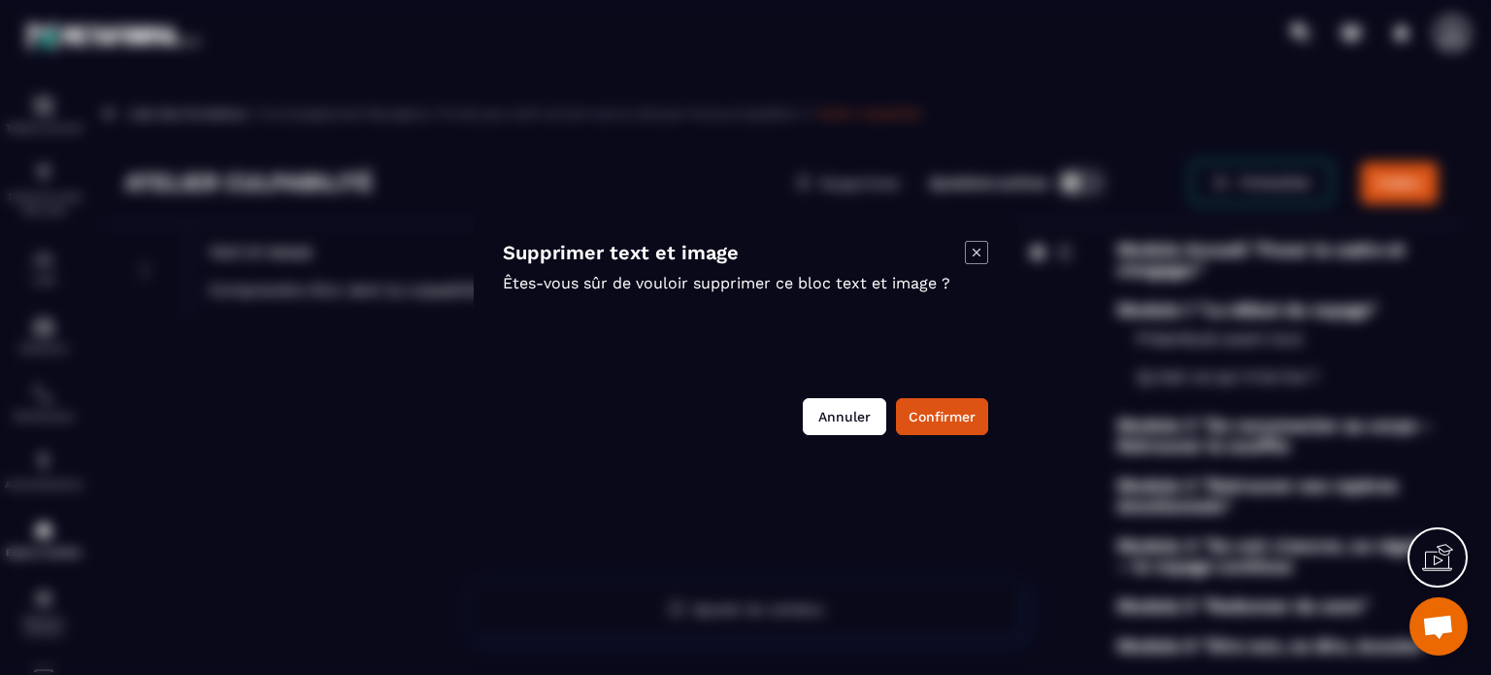
click at [858, 415] on button "Annuler" at bounding box center [844, 416] width 83 height 37
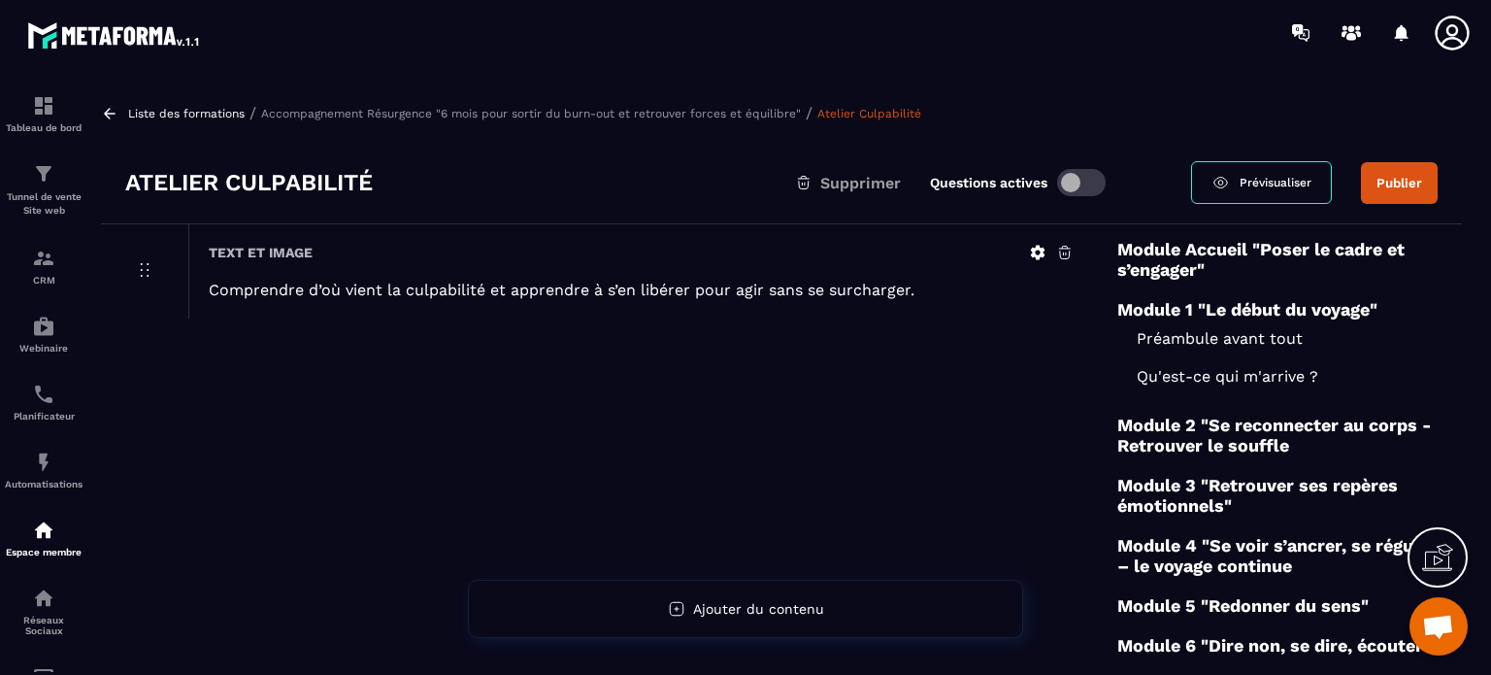
click at [649, 114] on p "Accompagnement Résurgence "6 mois pour sortir du burn-out et retrouver forces e…" at bounding box center [531, 114] width 540 height 14
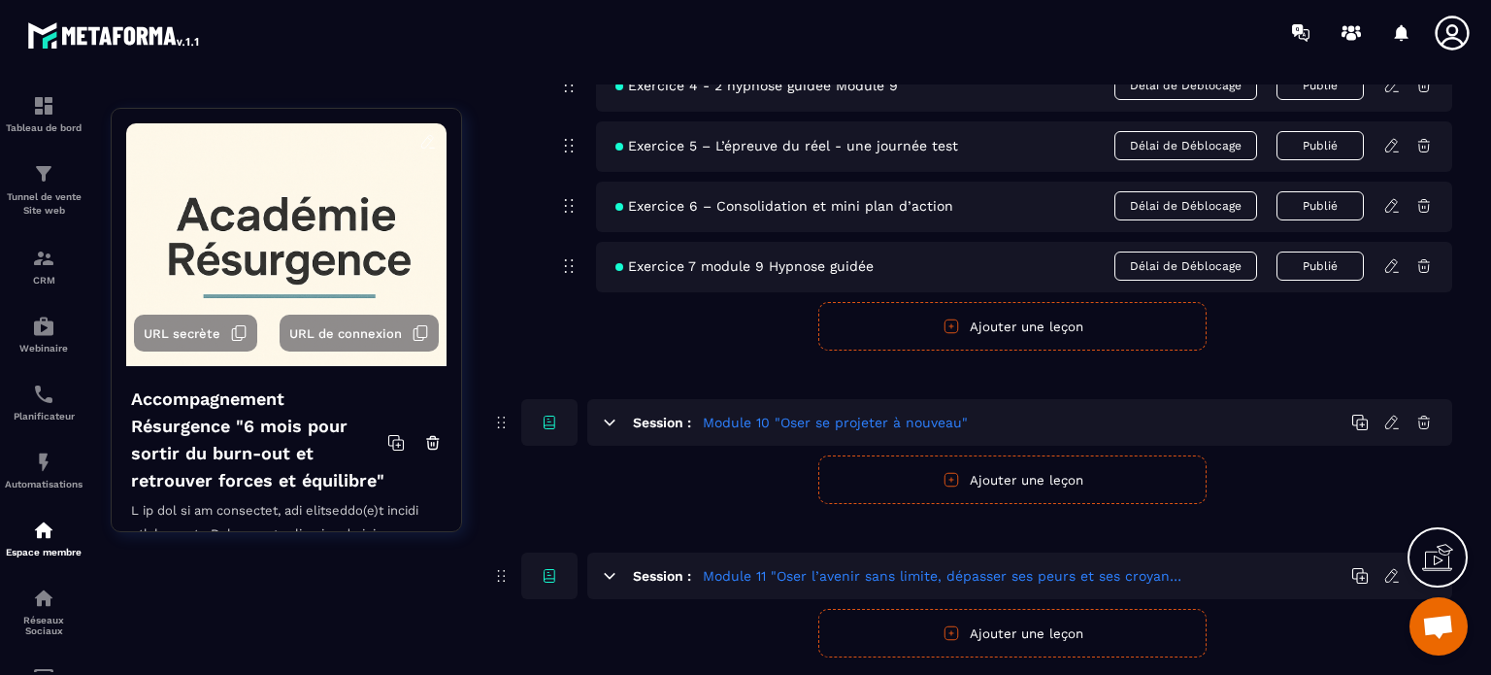
scroll to position [2309, 0]
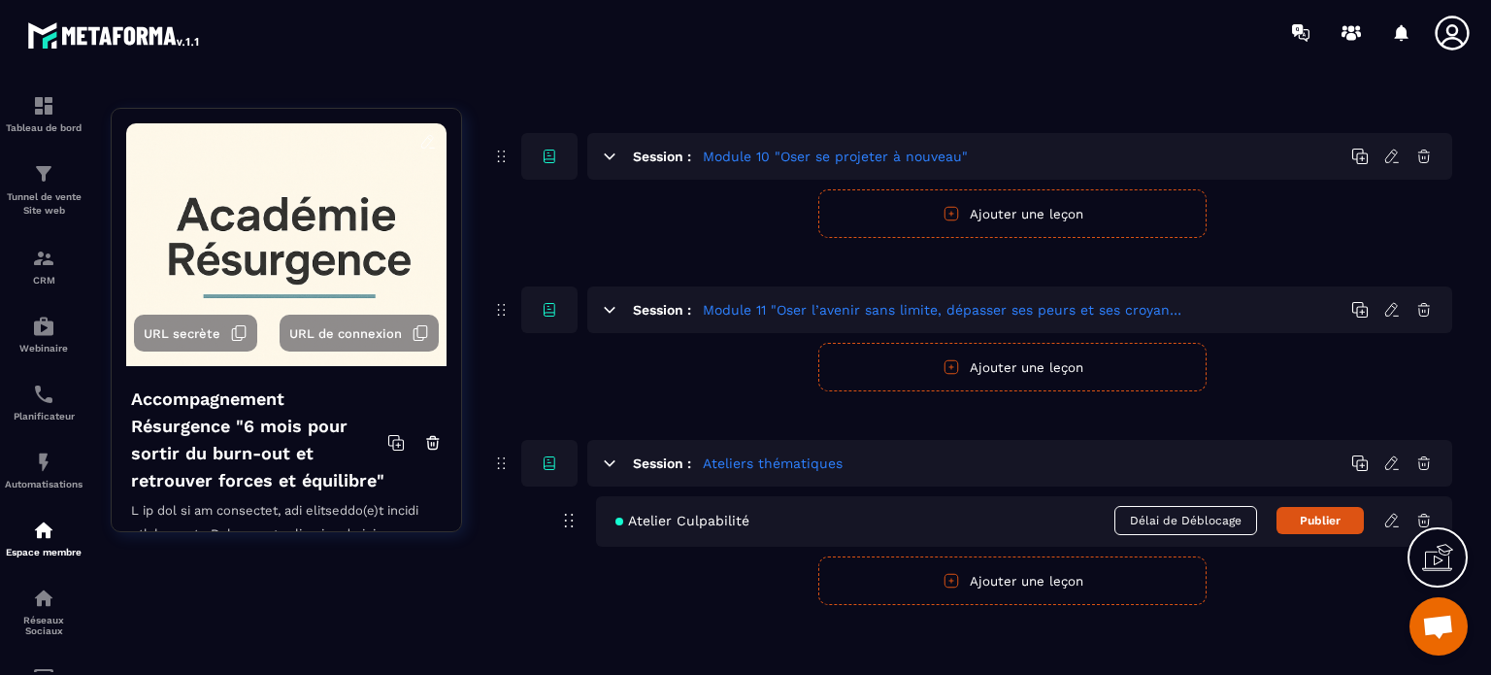
click at [1394, 516] on icon at bounding box center [1393, 517] width 4 height 3
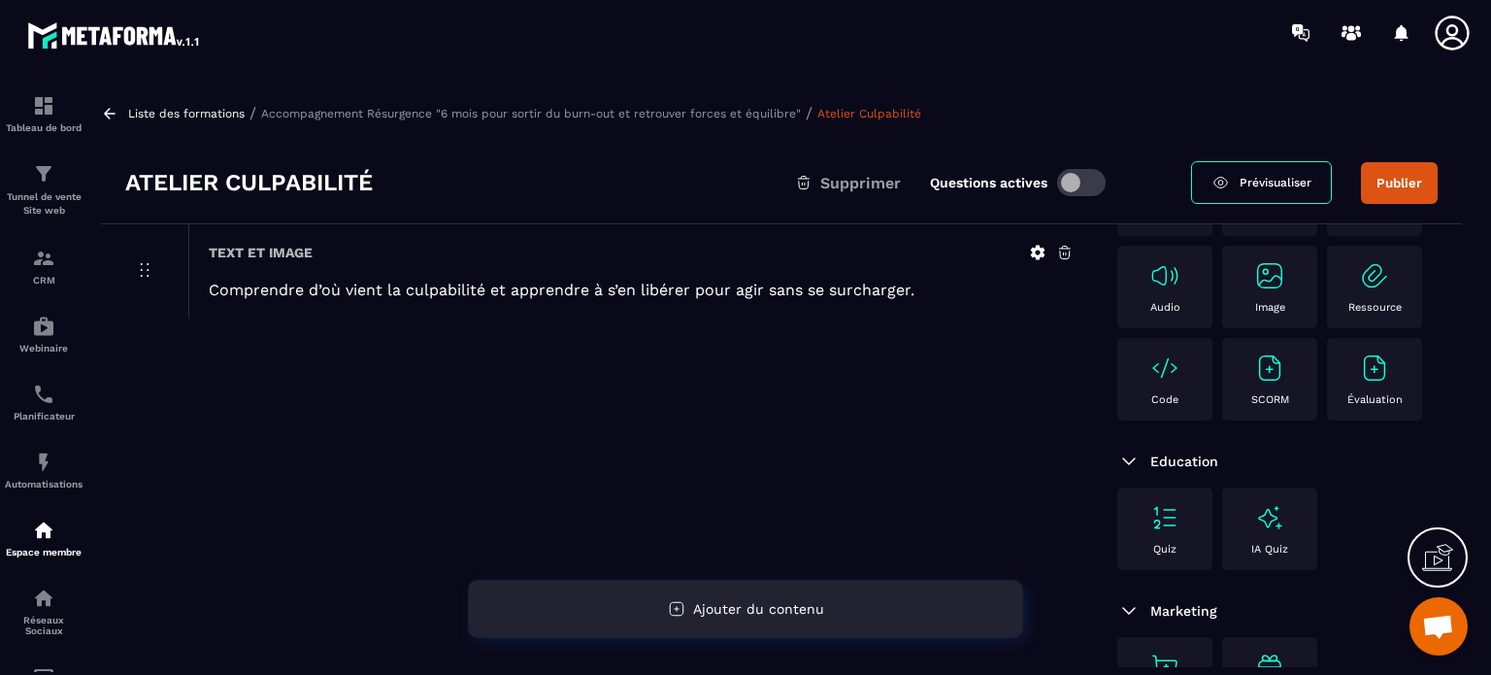
click at [710, 605] on span "Ajouter du contenu" at bounding box center [758, 609] width 131 height 16
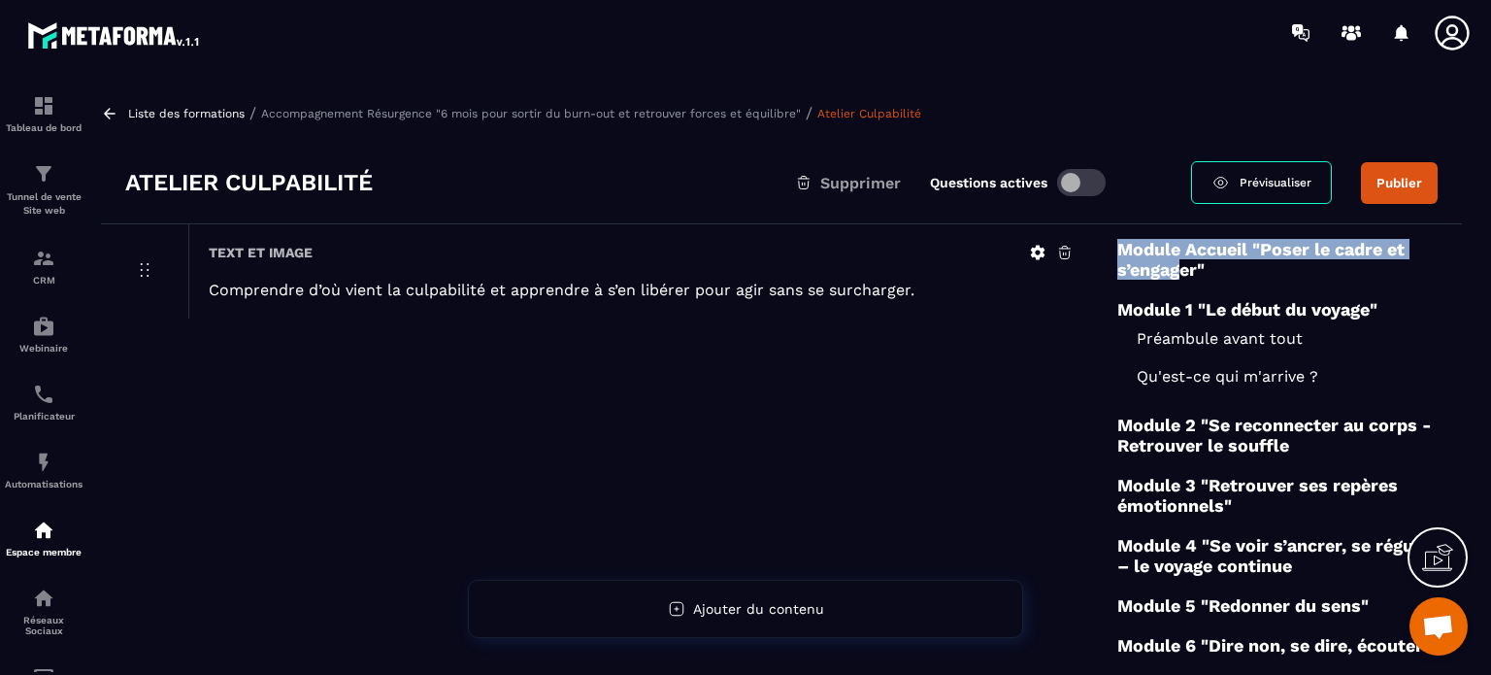
drag, startPoint x: 1124, startPoint y: 246, endPoint x: 1163, endPoint y: 279, distance: 50.9
click at [1172, 271] on h6 "Module Accueil "Poser le cadre et s’engager"" at bounding box center [1277, 259] width 320 height 41
click at [1090, 336] on div "Text et image Comprendre d’où vient la culpabilité et apprendre à s’en libérer …" at bounding box center [597, 581] width 992 height 714
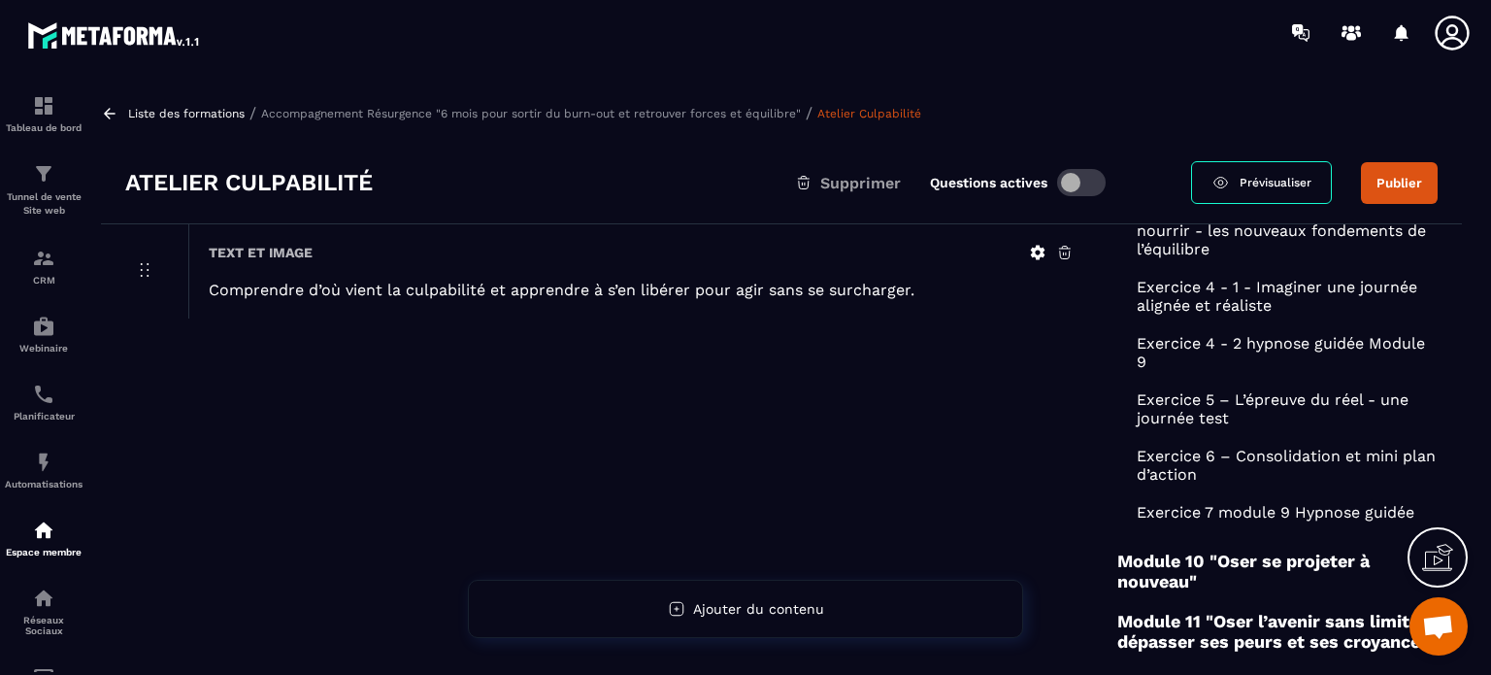
scroll to position [290, 0]
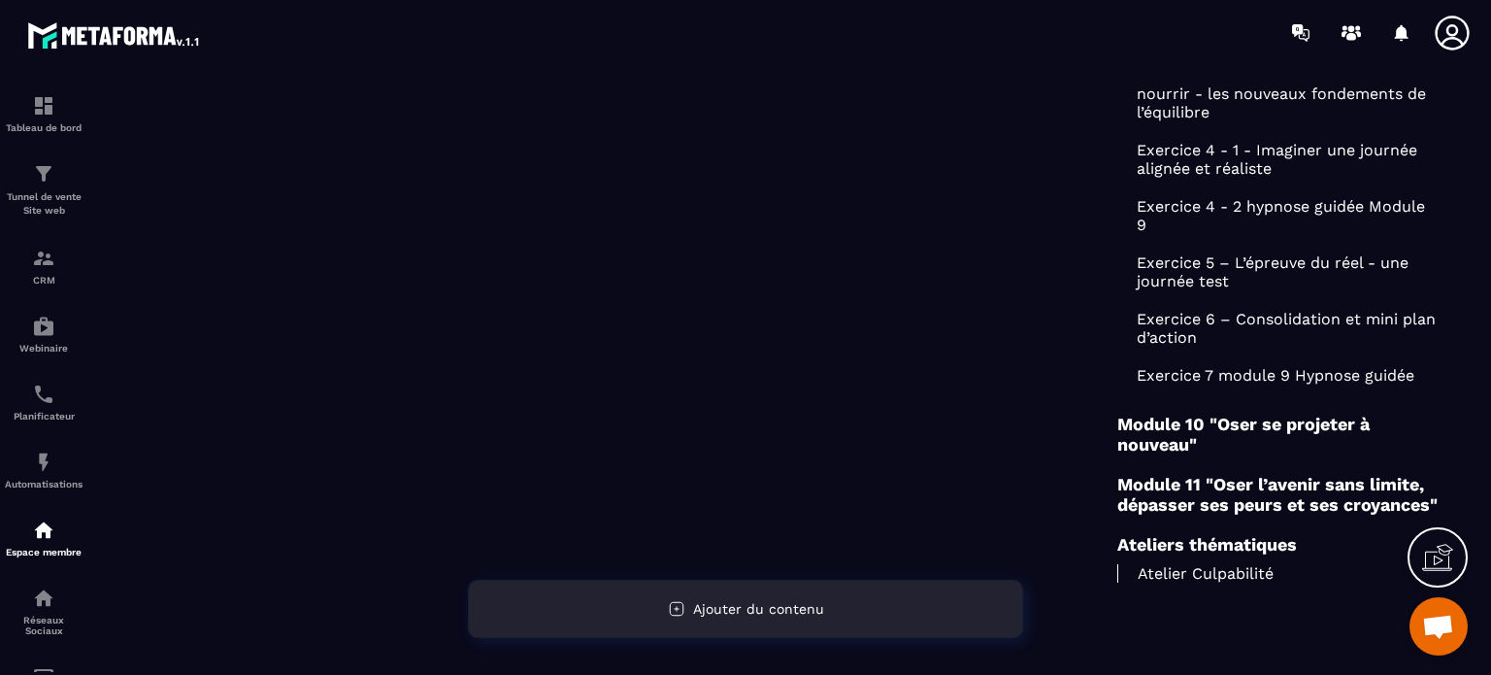
click at [740, 603] on span "Ajouter du contenu" at bounding box center [758, 609] width 131 height 16
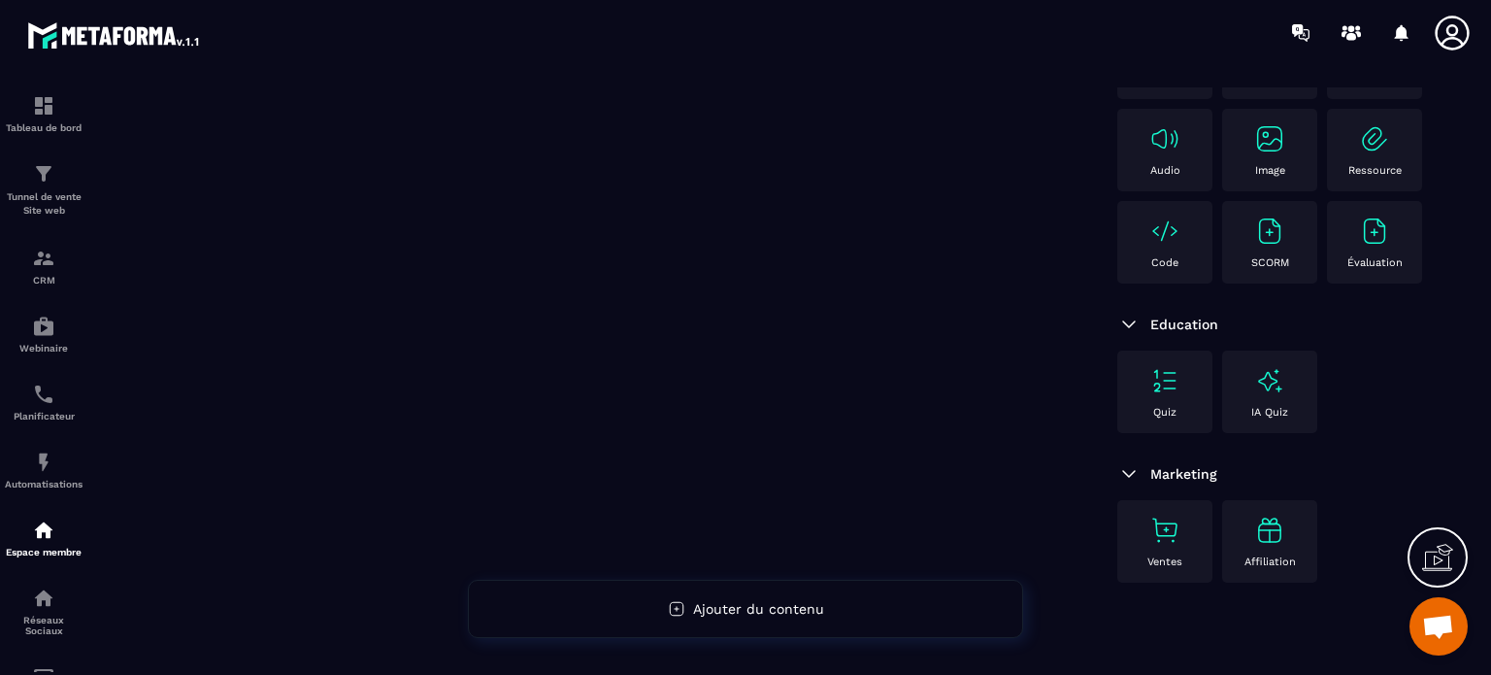
scroll to position [0, 0]
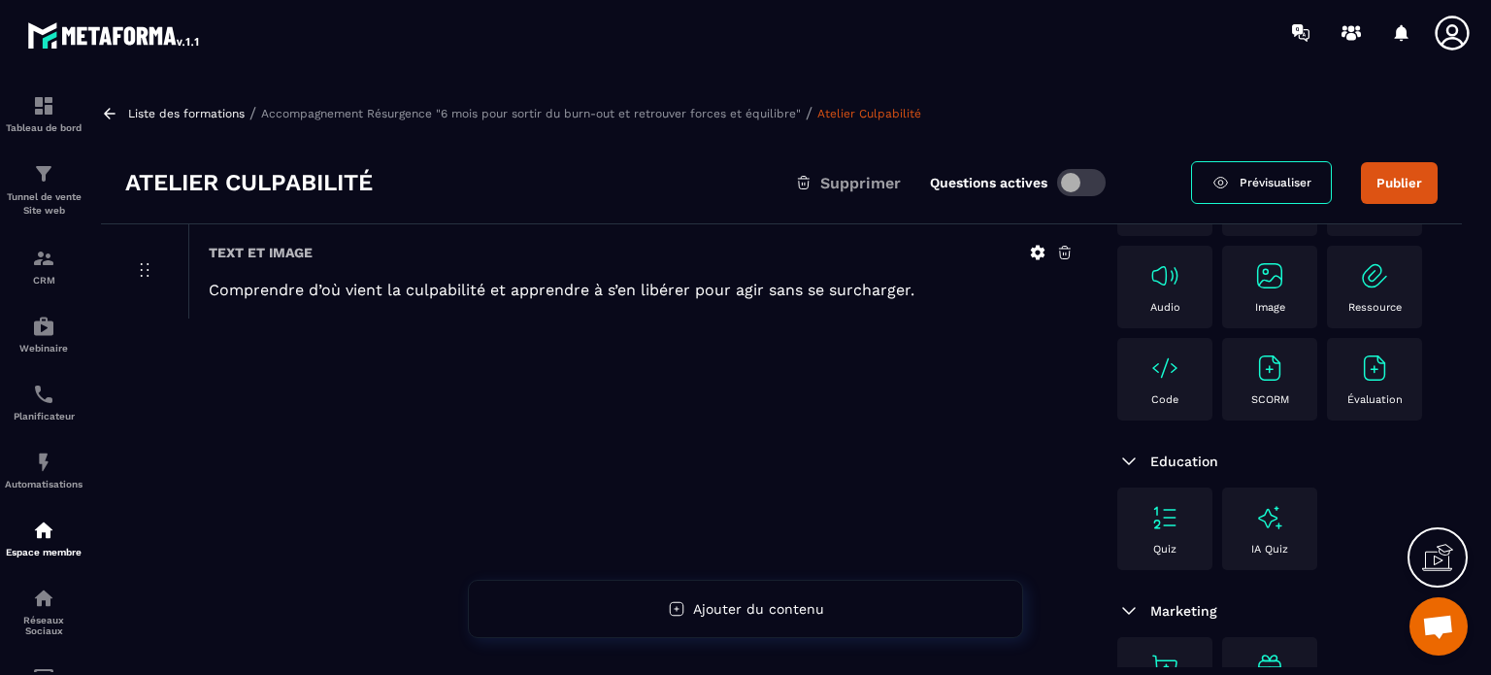
click at [1034, 252] on icon at bounding box center [1038, 253] width 15 height 15
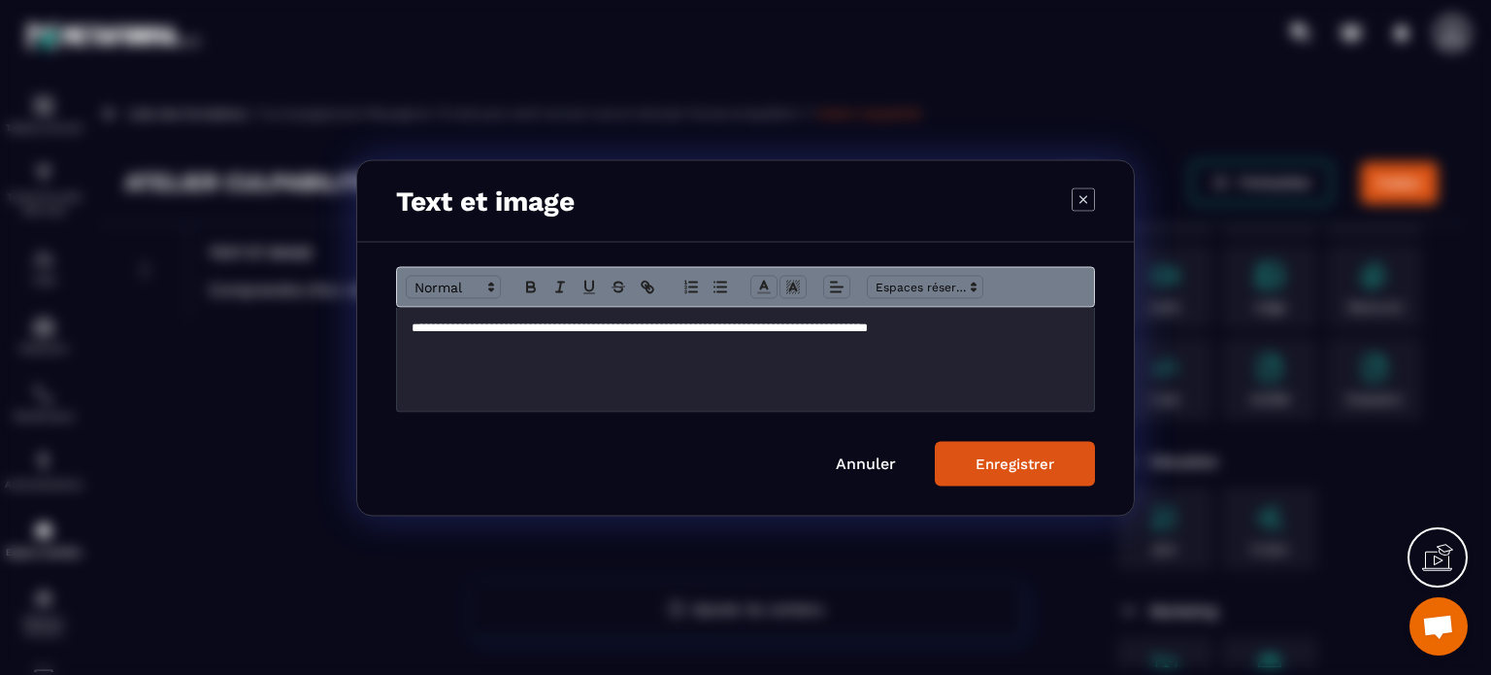
click at [994, 328] on p "**********" at bounding box center [745, 326] width 668 height 17
click at [616, 283] on icon "Modal window" at bounding box center [617, 286] width 17 height 17
click at [618, 287] on icon "Modal window" at bounding box center [617, 286] width 17 height 17
click at [979, 286] on icon "Modal window" at bounding box center [973, 286] width 17 height 17
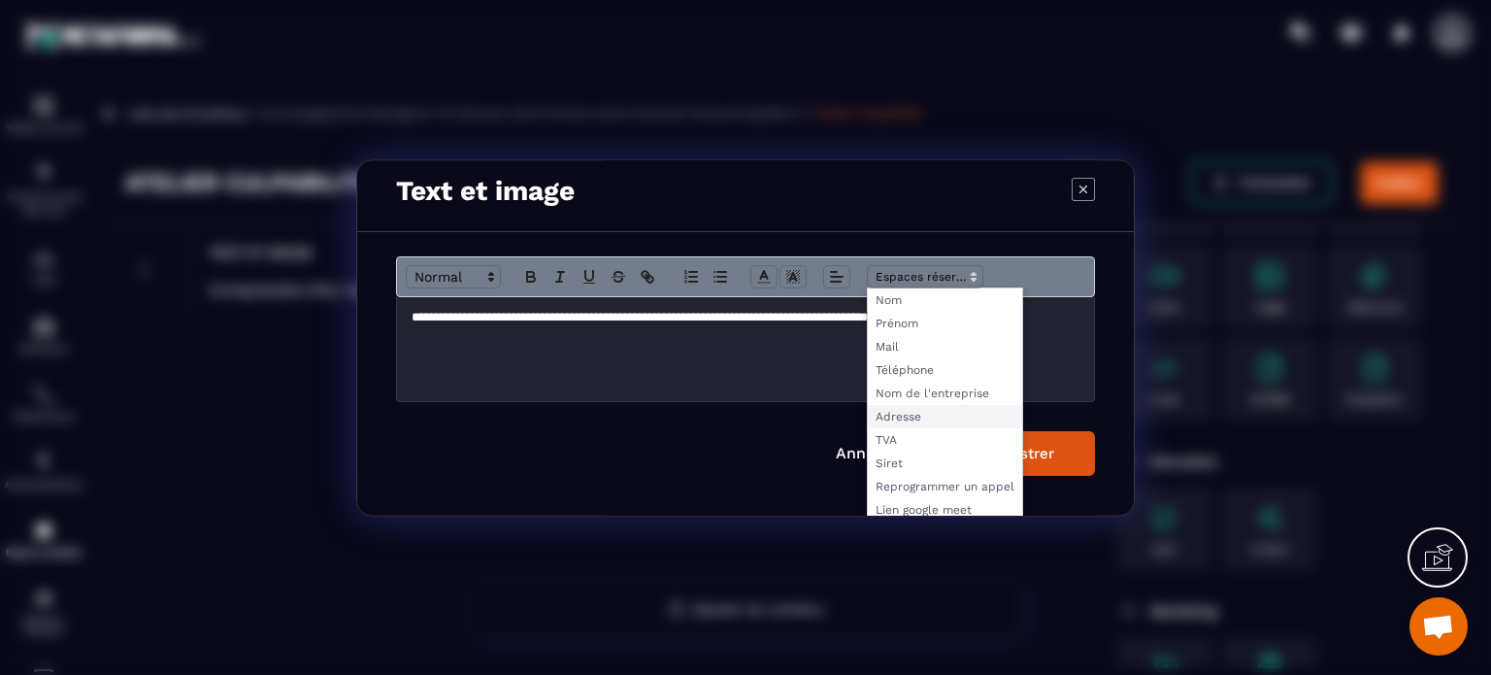
scroll to position [21, 0]
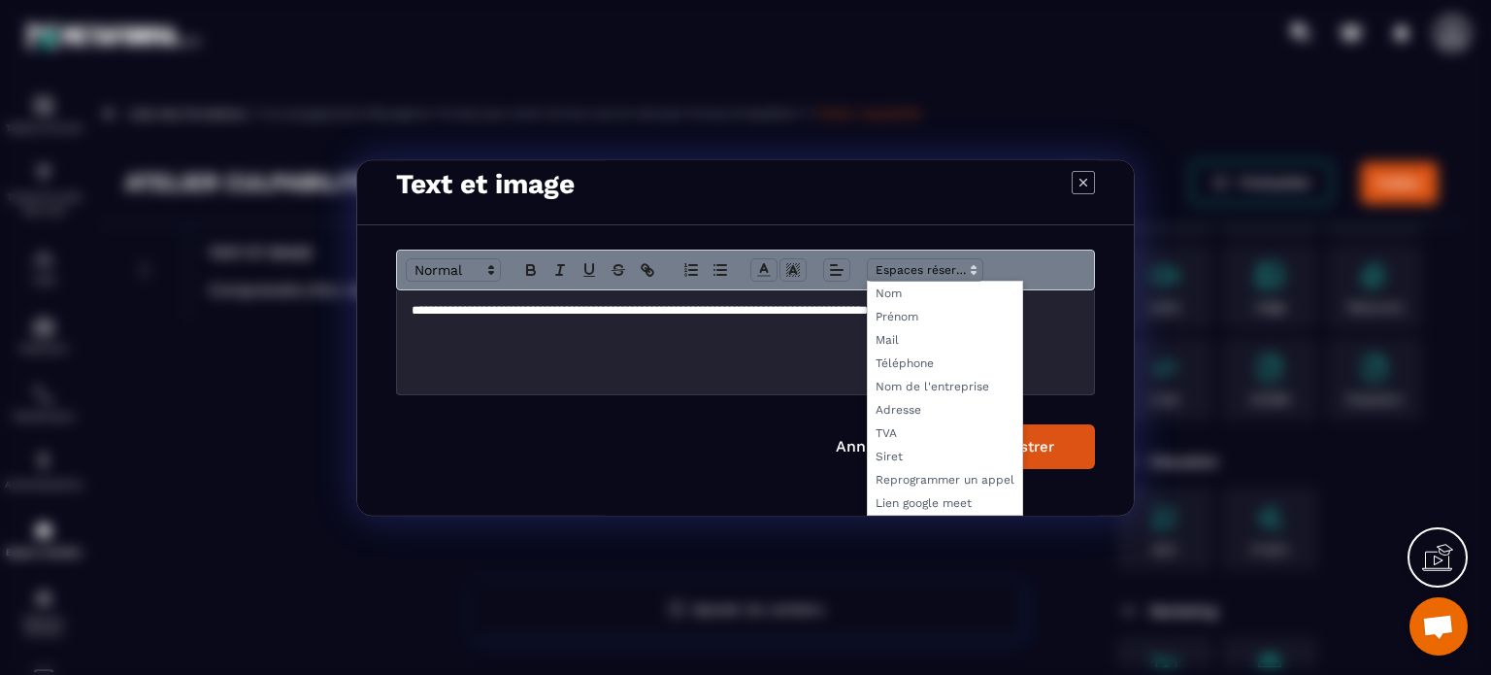
click at [635, 411] on form "**********" at bounding box center [745, 357] width 699 height 219
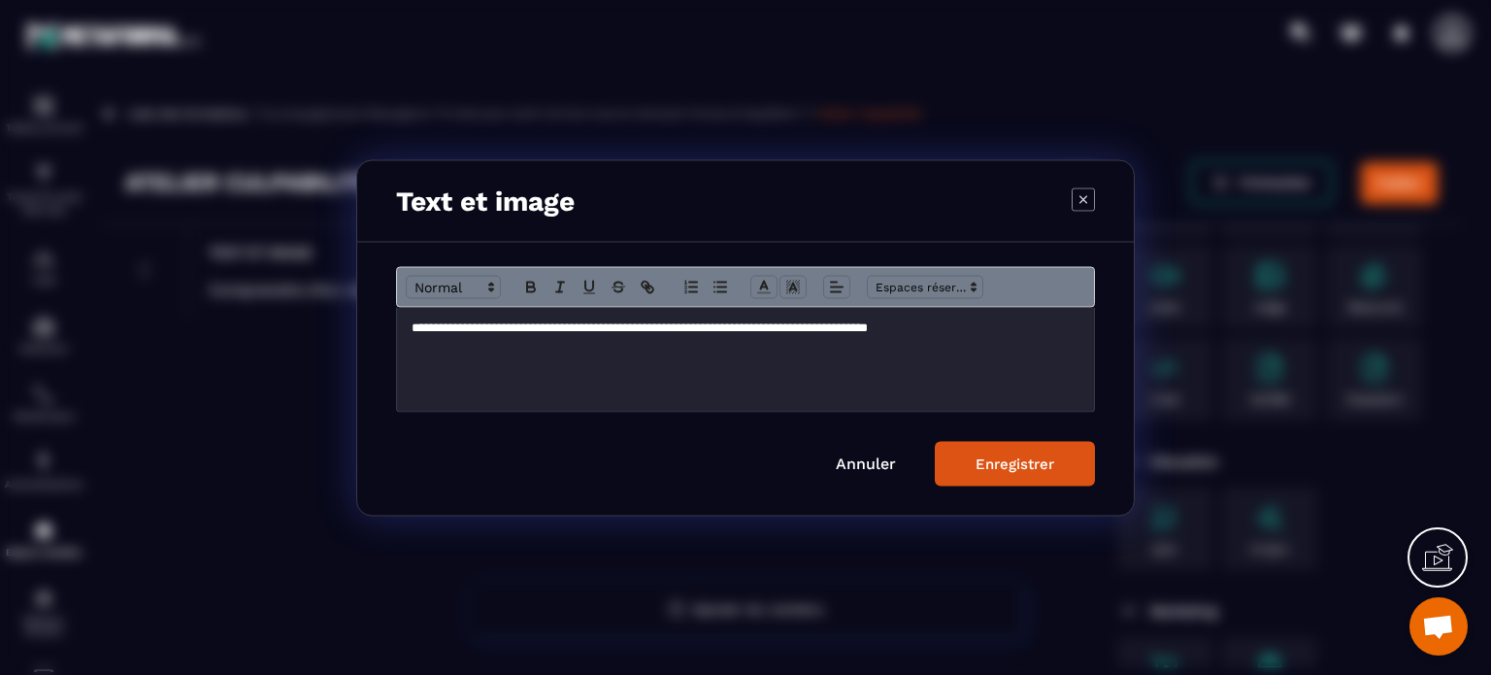
click at [998, 324] on p "**********" at bounding box center [745, 326] width 668 height 17
click at [990, 456] on div "Enregistrer" at bounding box center [1014, 462] width 79 height 17
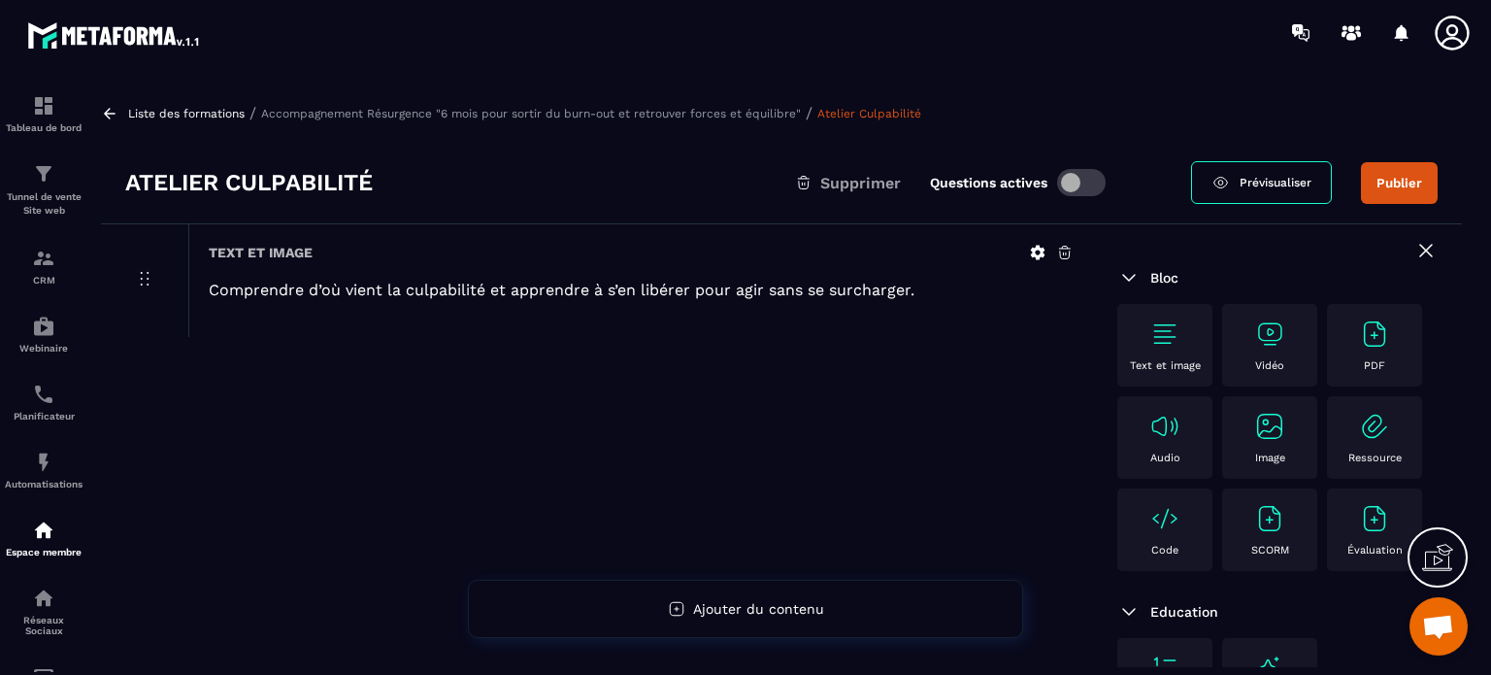
click at [1127, 280] on img at bounding box center [1128, 277] width 23 height 23
click at [1130, 273] on img at bounding box center [1128, 277] width 23 height 23
click at [1063, 252] on icon at bounding box center [1065, 253] width 12 height 13
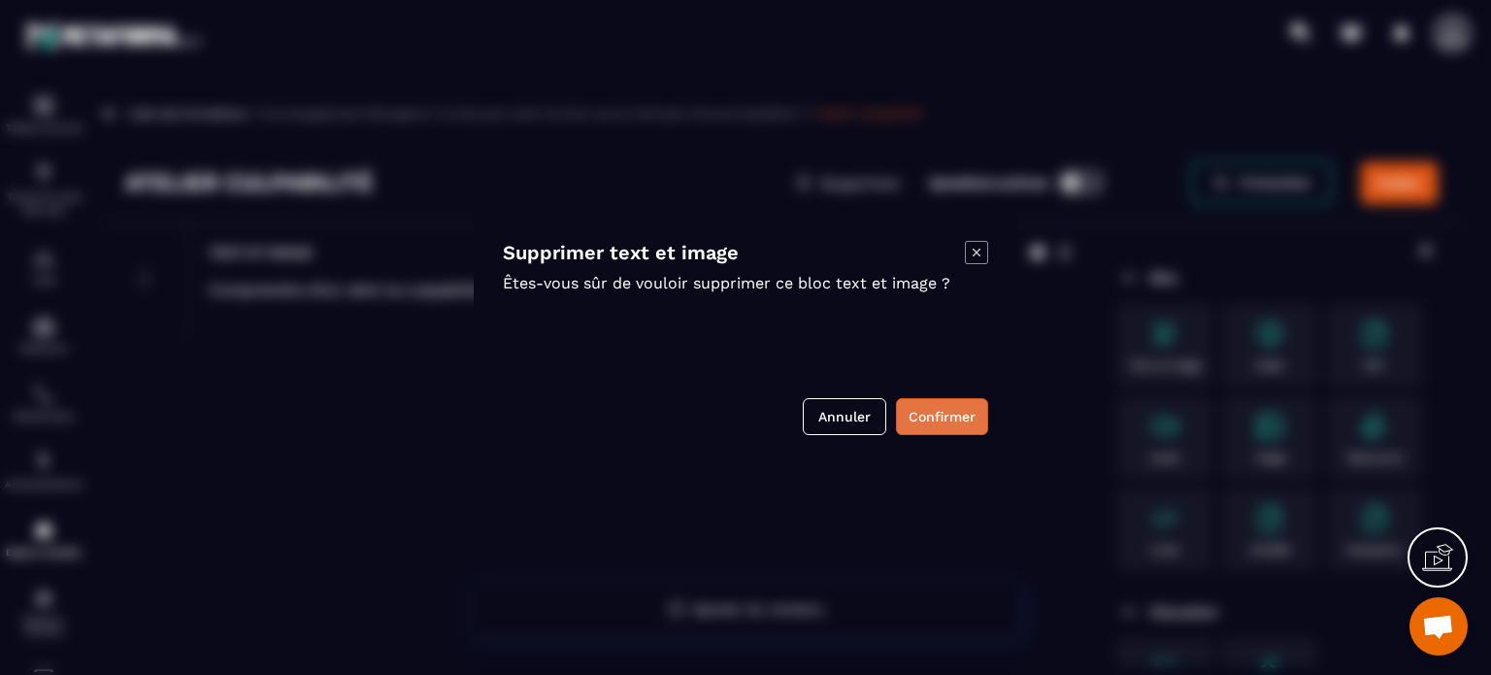
click at [936, 410] on button "Confirmer" at bounding box center [942, 416] width 92 height 37
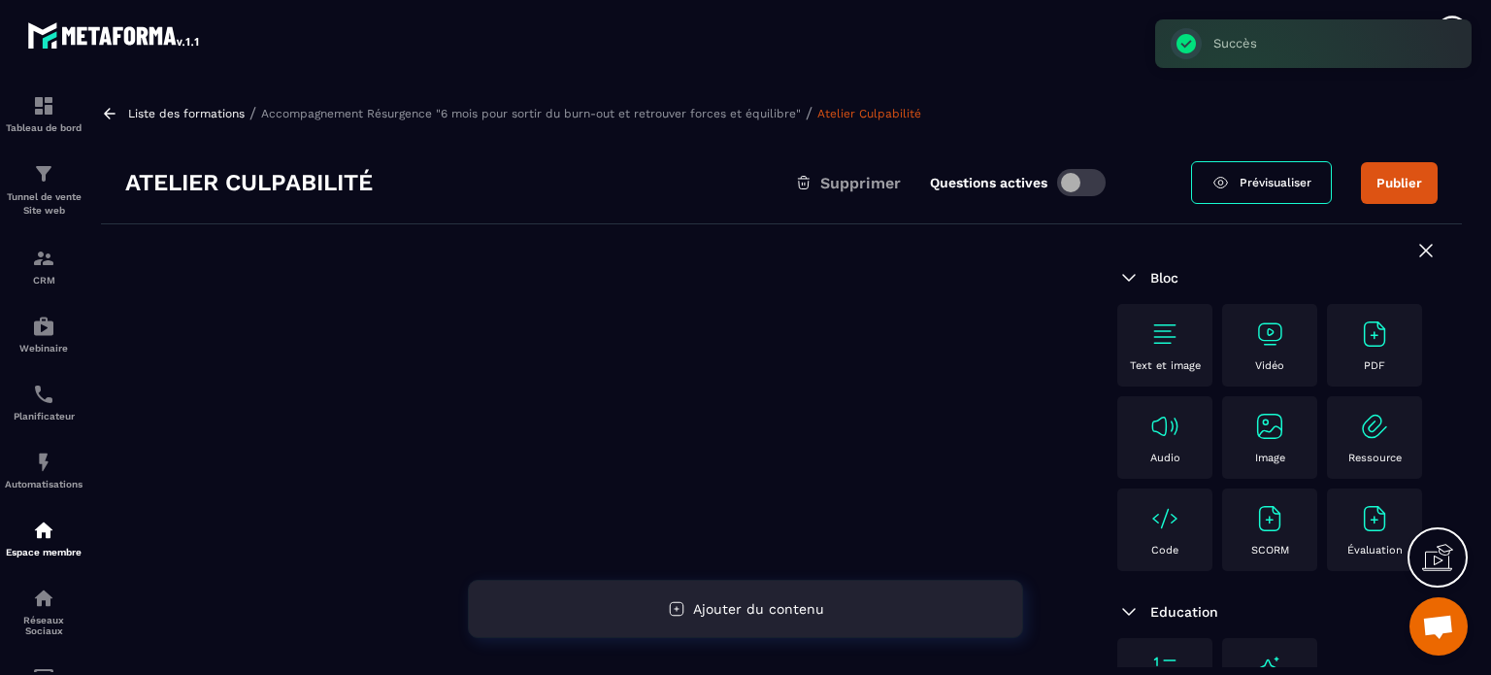
click at [765, 594] on div "Ajouter du contenu" at bounding box center [745, 608] width 555 height 58
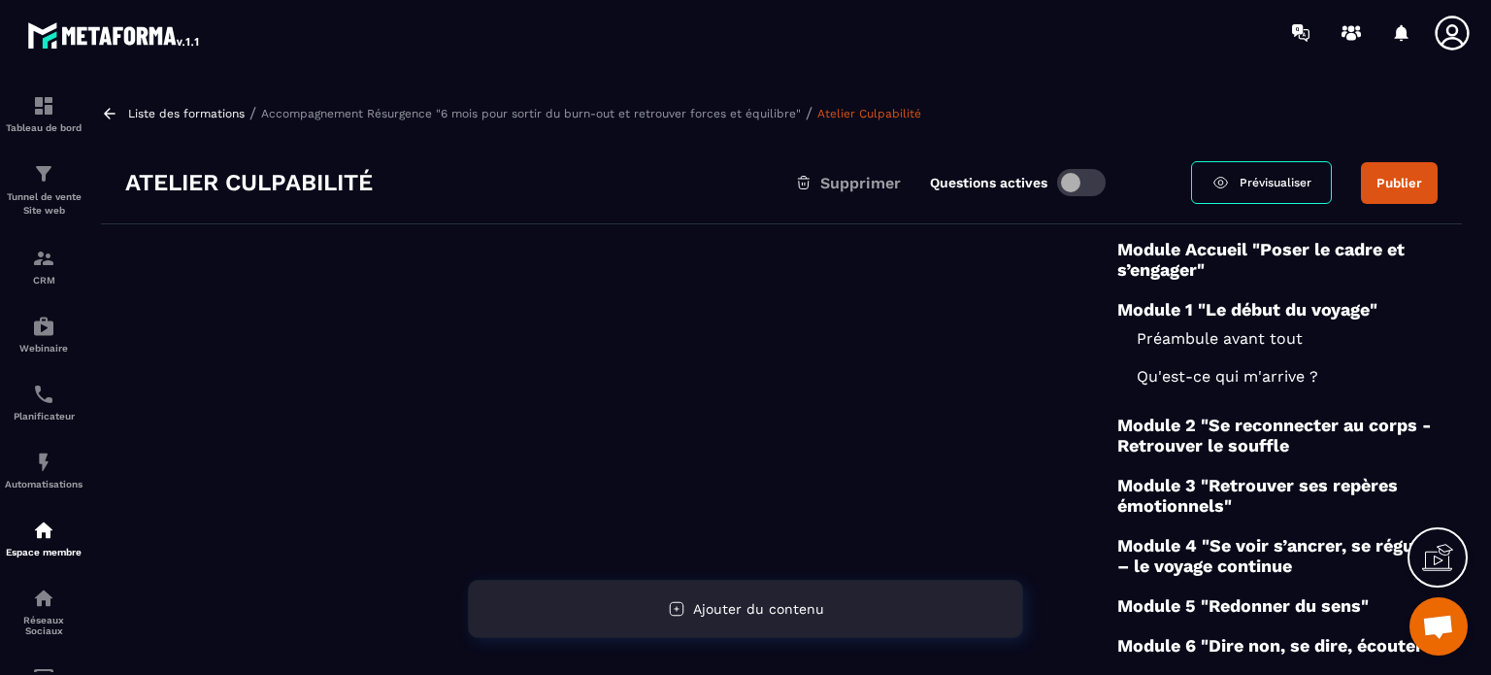
click at [718, 613] on span "Ajouter du contenu" at bounding box center [758, 609] width 131 height 16
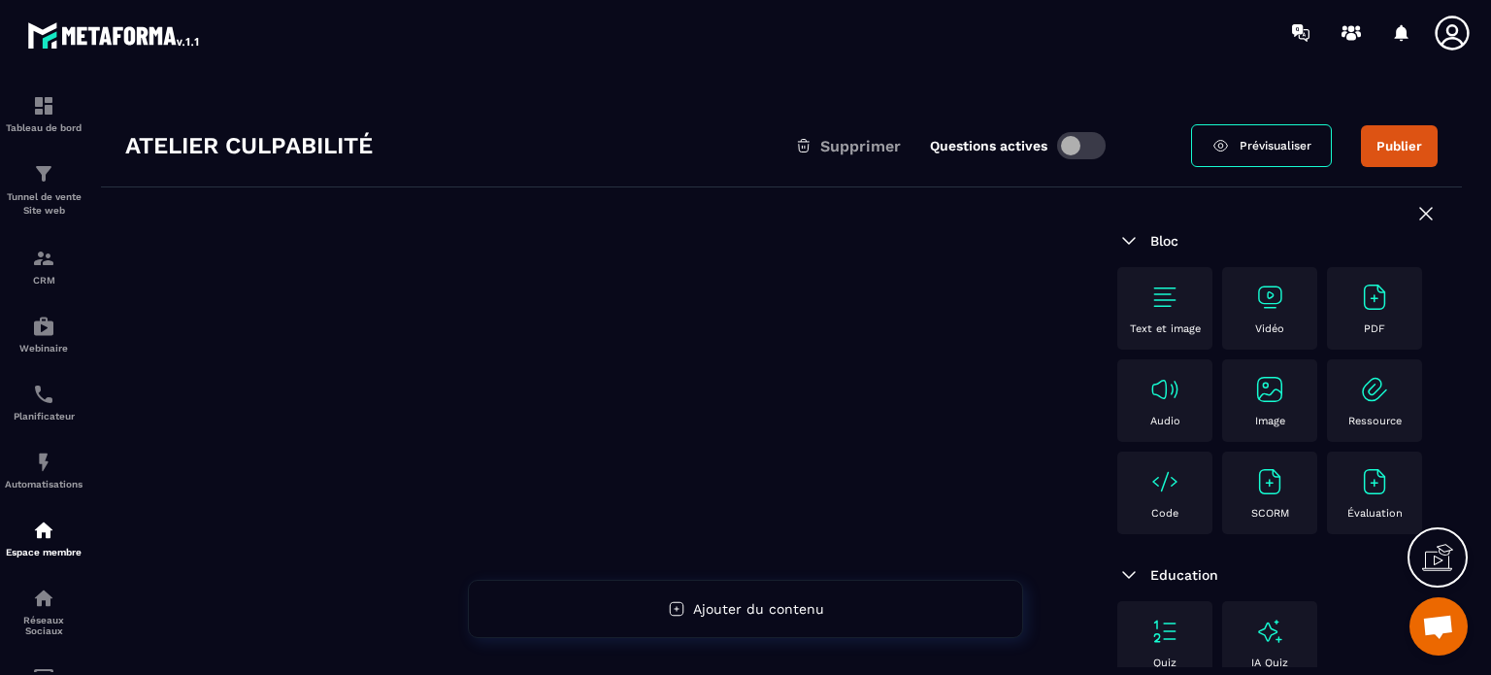
scroll to position [97, 0]
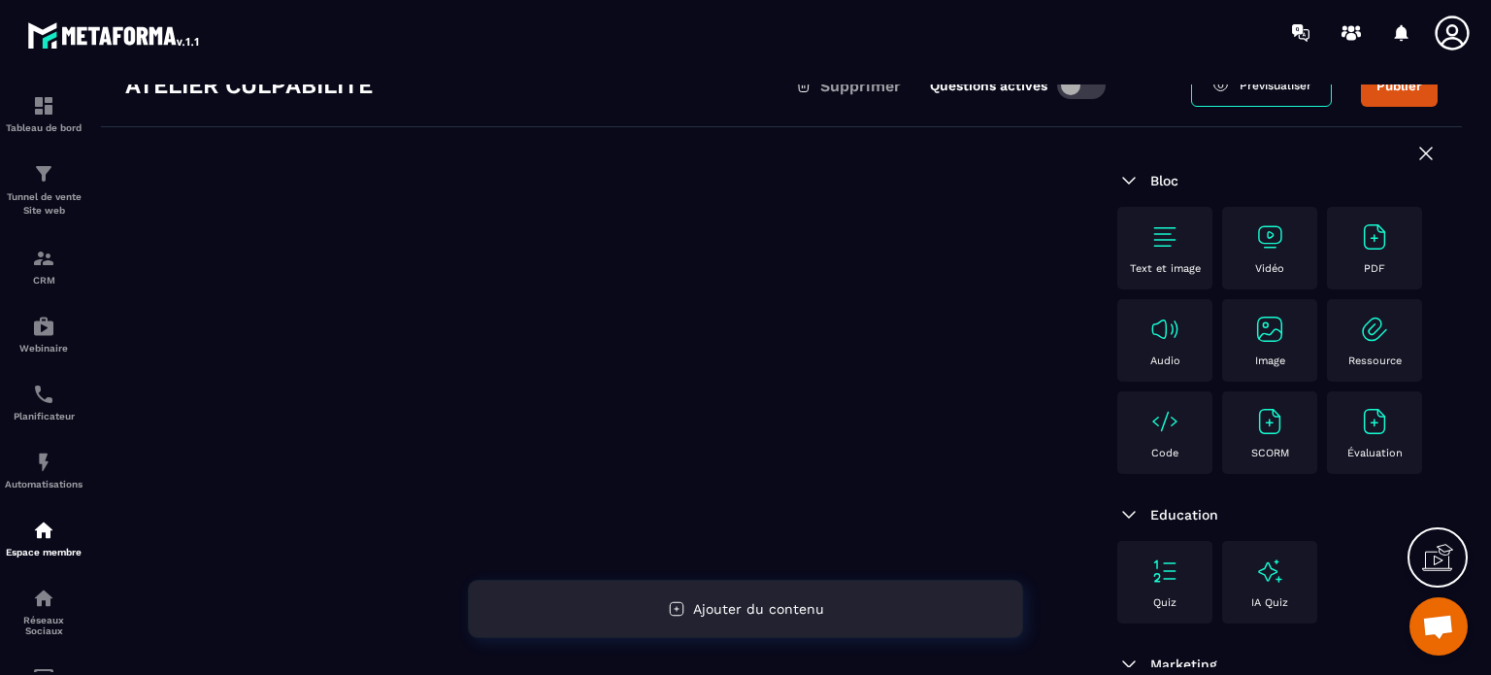
click at [687, 602] on div "Ajouter du contenu" at bounding box center [745, 608] width 555 height 58
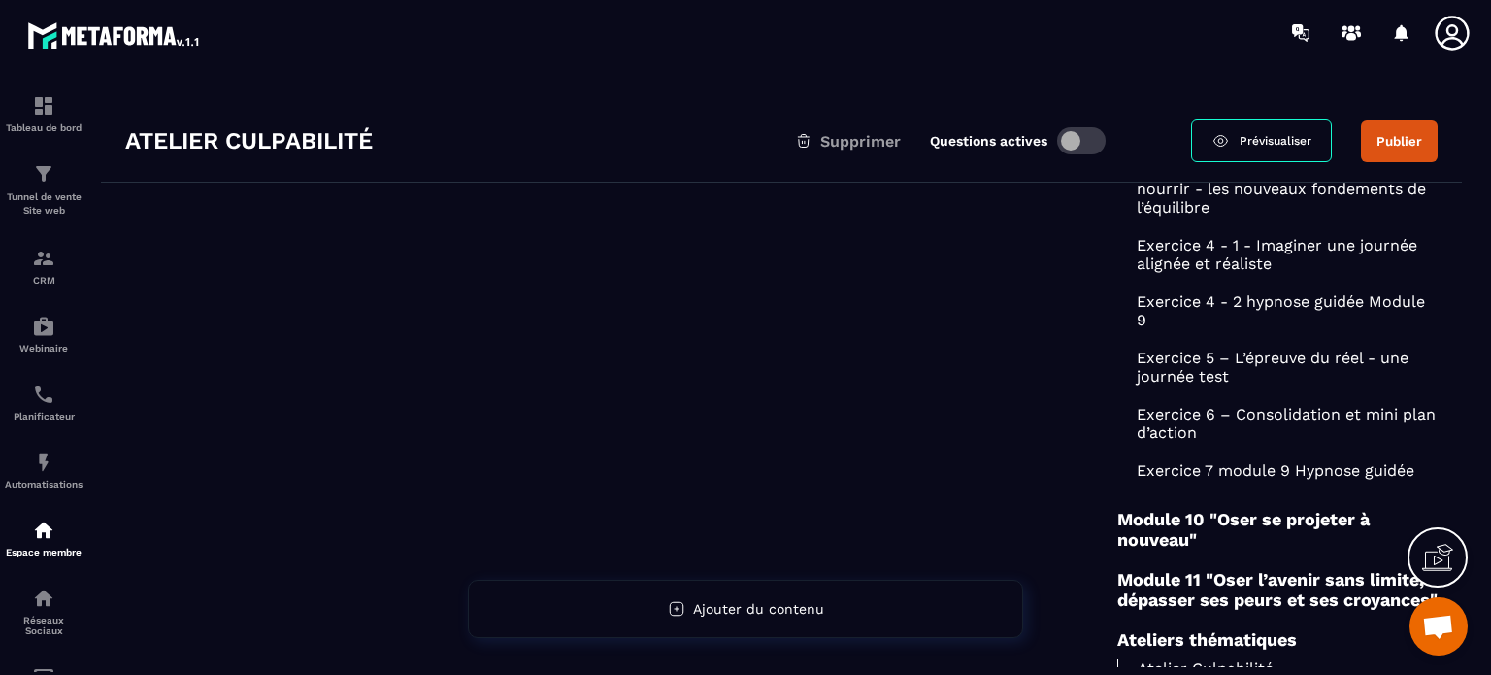
scroll to position [0, 0]
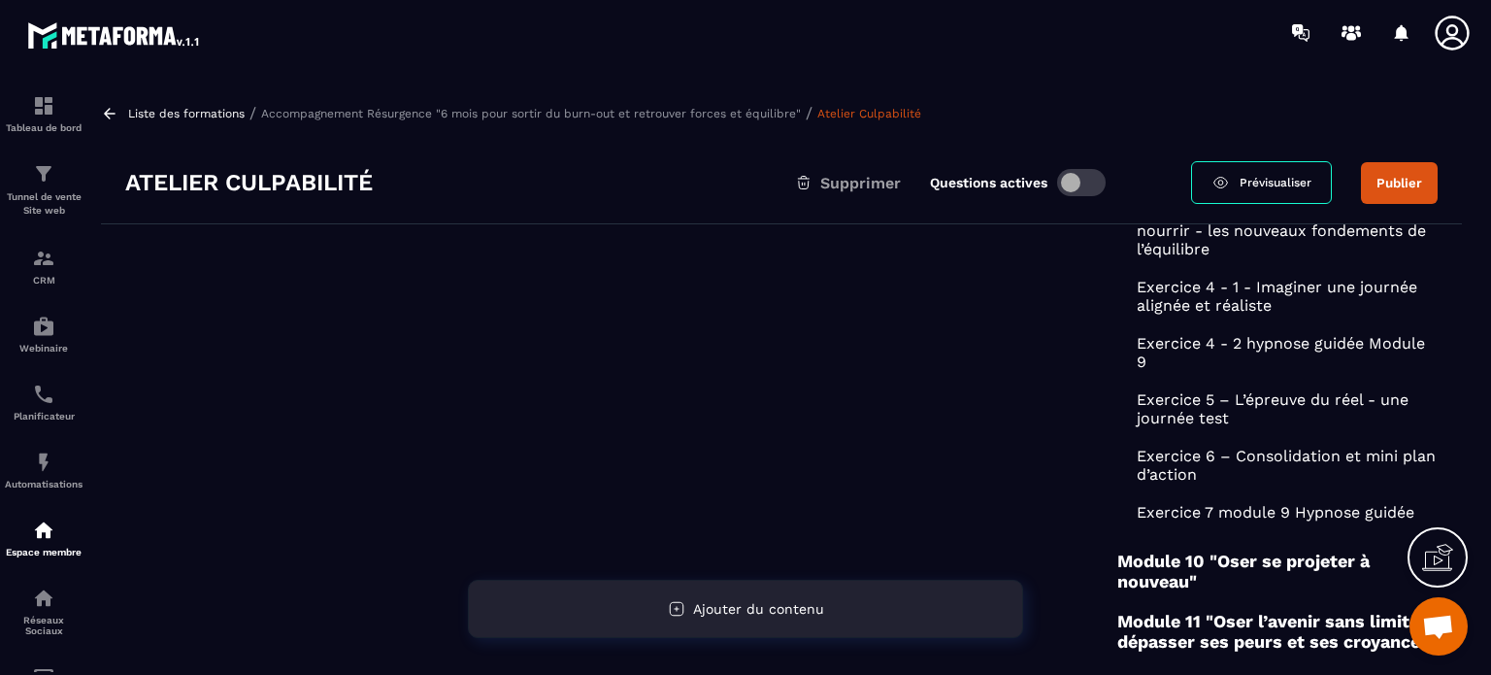
click at [718, 609] on span "Ajouter du contenu" at bounding box center [758, 609] width 131 height 16
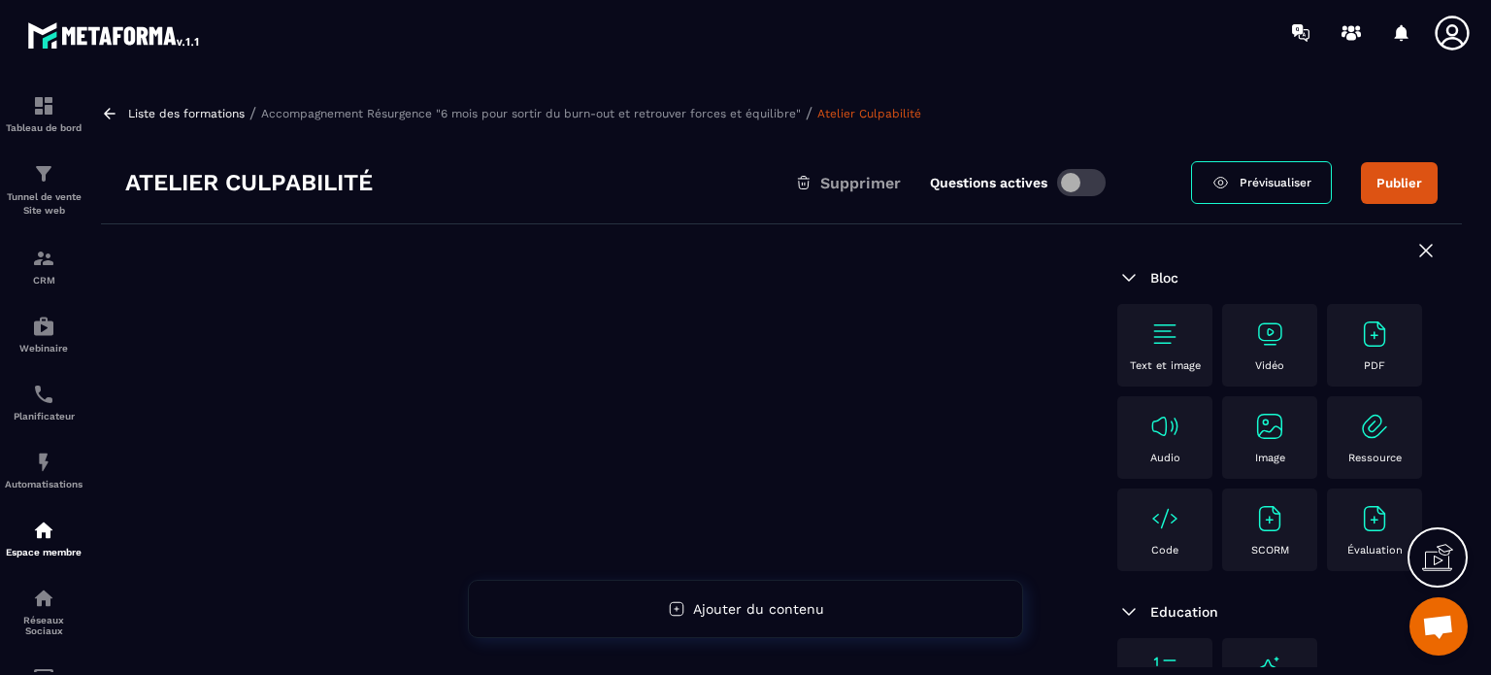
click at [1171, 341] on img at bounding box center [1164, 333] width 31 height 31
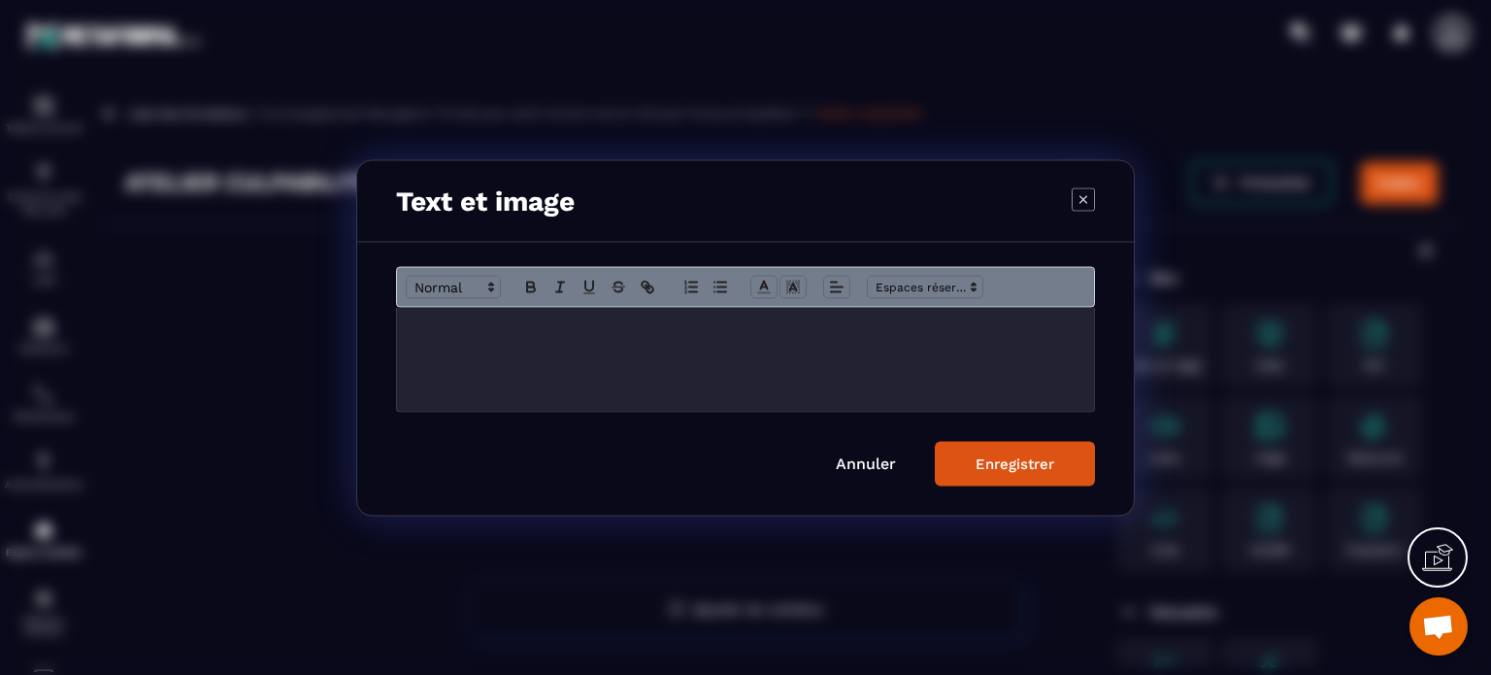
click at [1080, 204] on icon "Modal window" at bounding box center [1082, 198] width 23 height 23
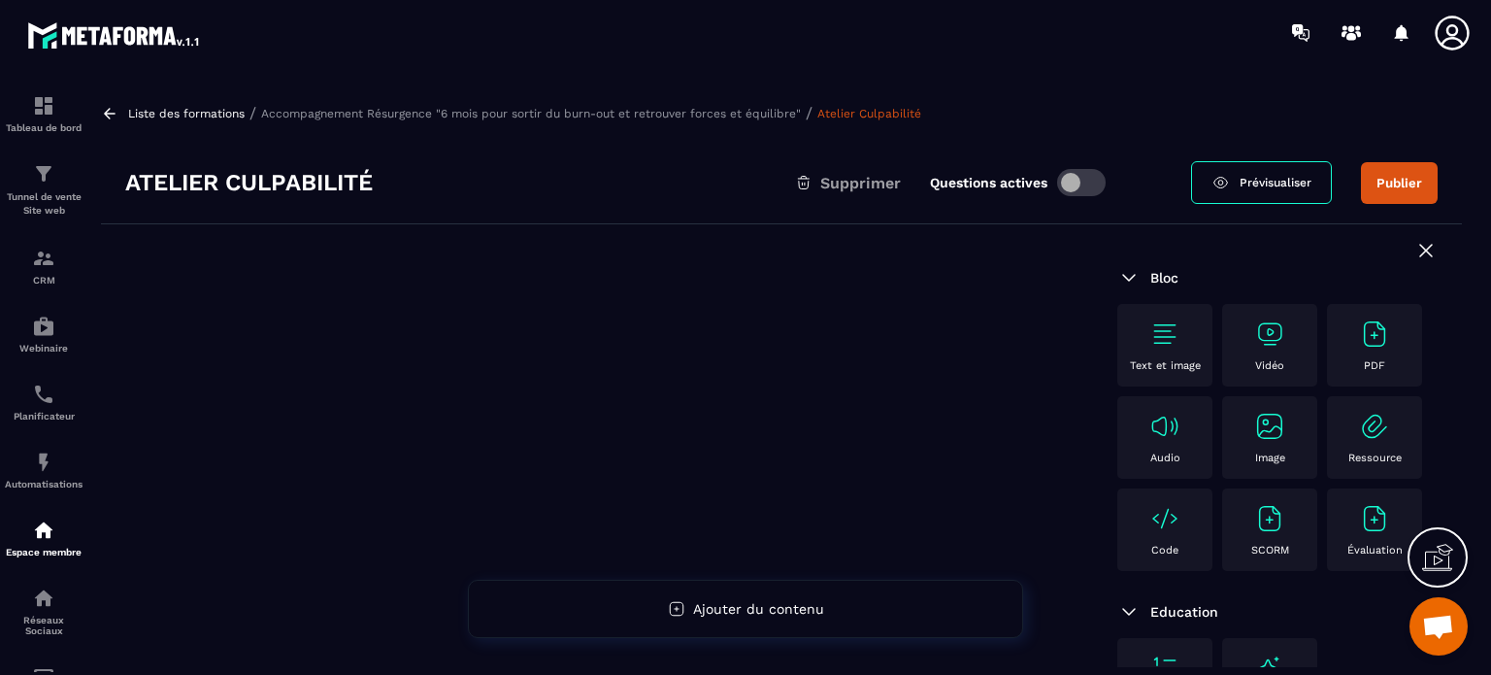
click at [1254, 442] on img at bounding box center [1269, 426] width 31 height 31
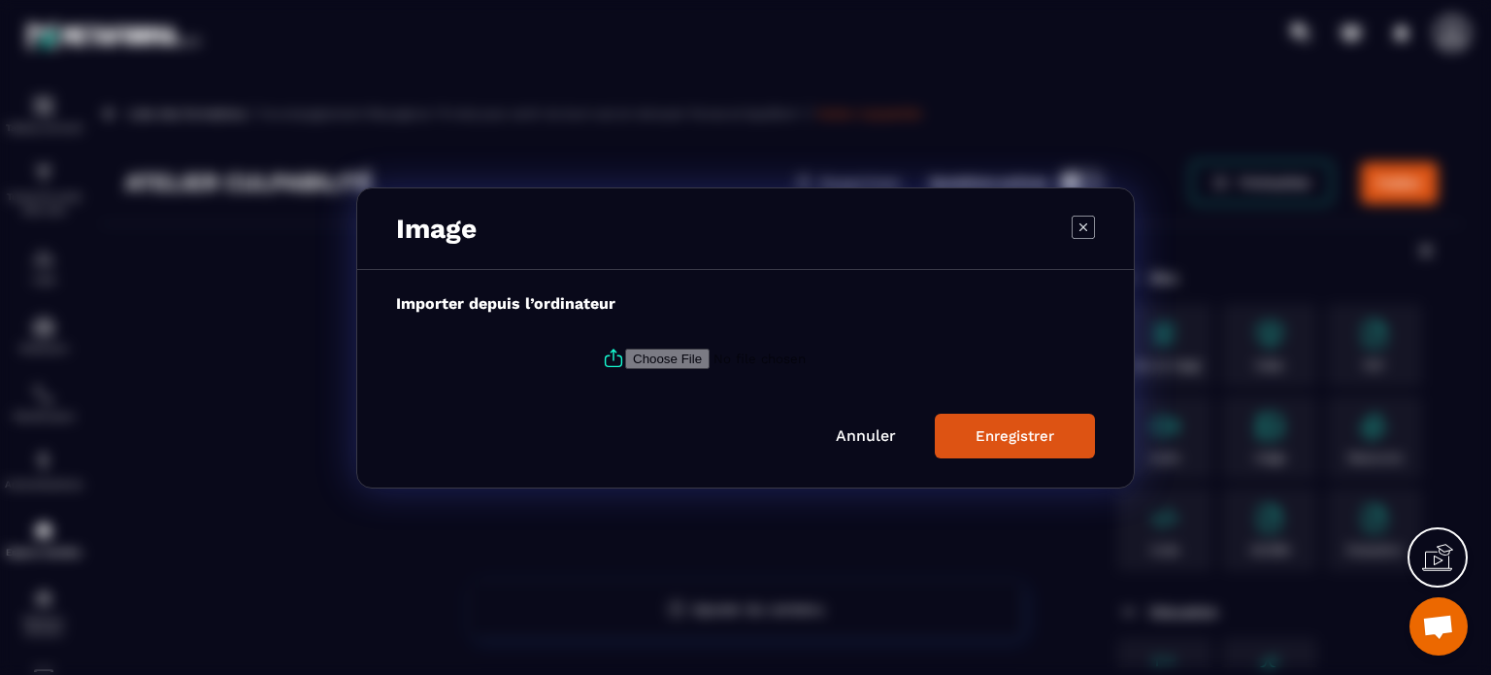
click at [655, 355] on input "Modal window" at bounding box center [757, 357] width 264 height 20
click at [1081, 219] on icon "Modal window" at bounding box center [1082, 225] width 23 height 23
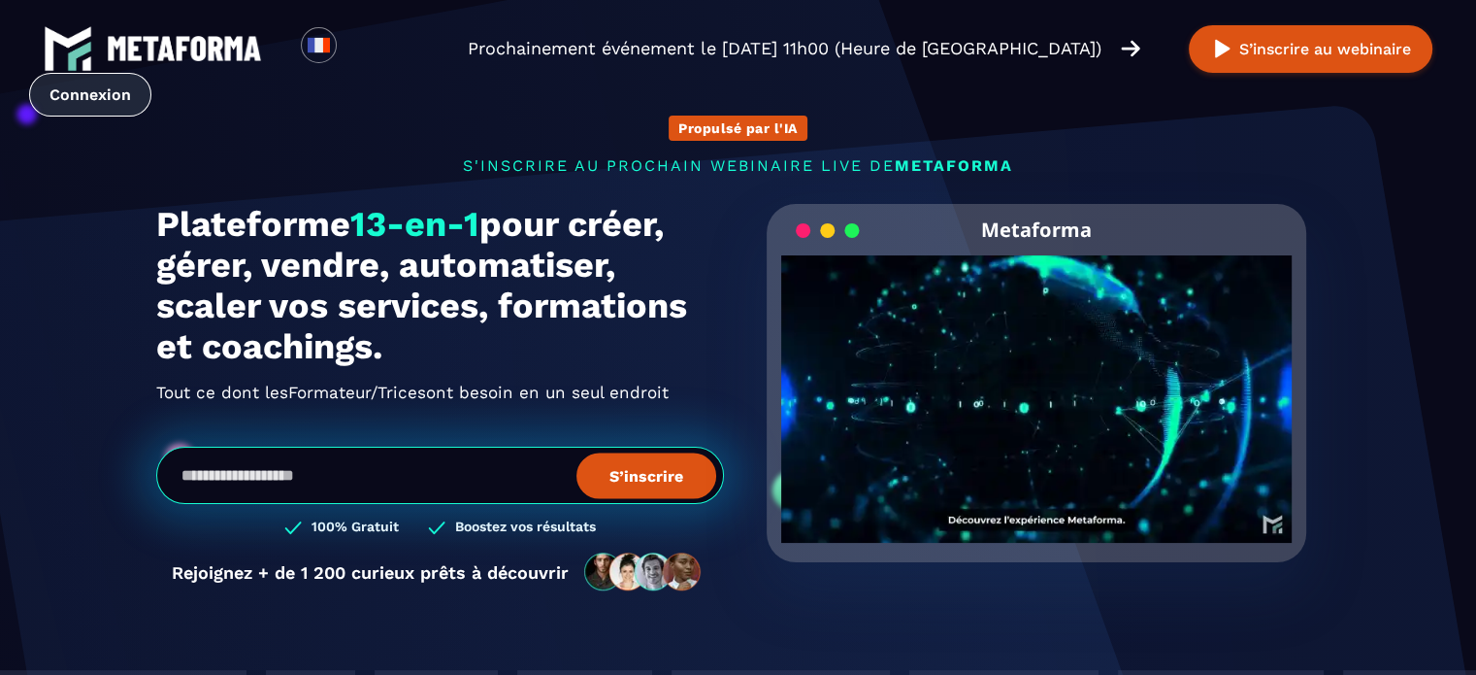
click at [109, 94] on link "Connexion" at bounding box center [90, 95] width 122 height 44
